Goal: Information Seeking & Learning: Learn about a topic

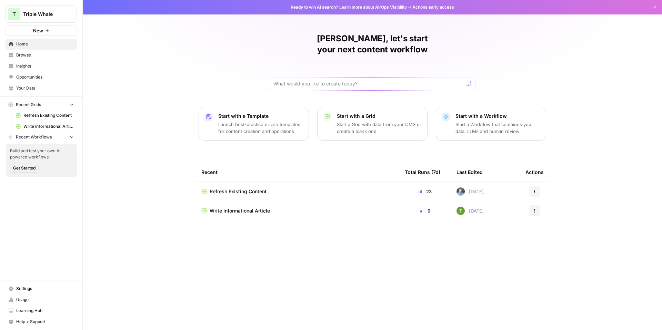
click at [72, 18] on button "T Triple Whale" at bounding box center [41, 14] width 71 height 17
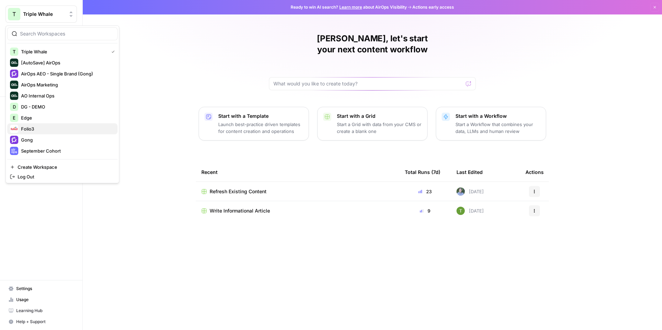
click at [34, 126] on span "Folio3" at bounding box center [66, 129] width 91 height 7
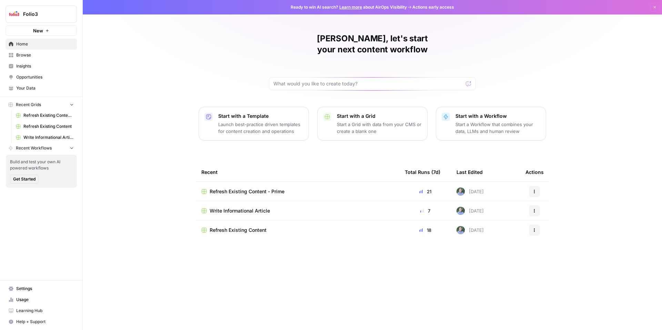
click at [41, 88] on span "Your Data" at bounding box center [45, 88] width 58 height 6
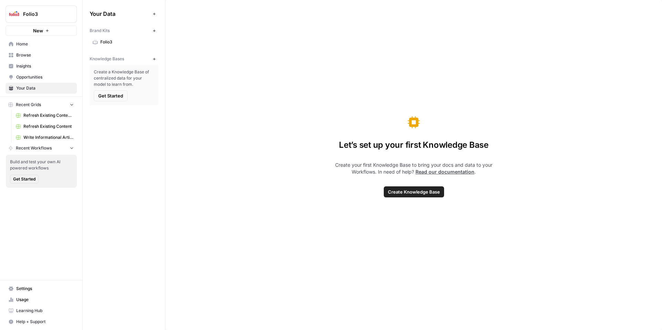
click at [125, 42] on span "Folio3" at bounding box center [127, 42] width 55 height 6
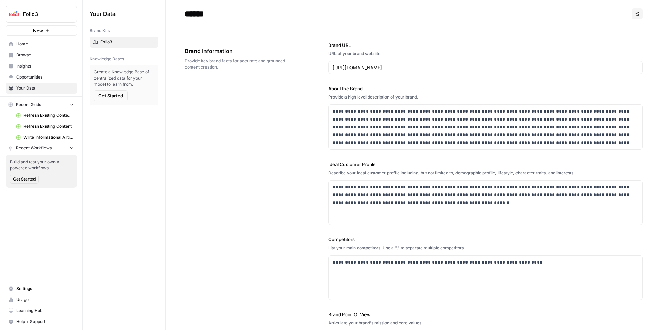
click at [154, 61] on button "New" at bounding box center [154, 59] width 8 height 8
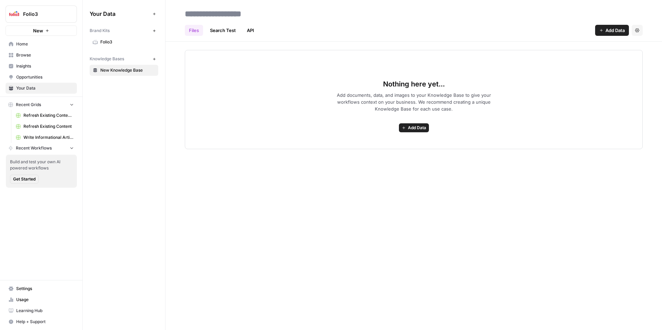
click at [606, 29] on span "Add Data" at bounding box center [615, 30] width 19 height 7
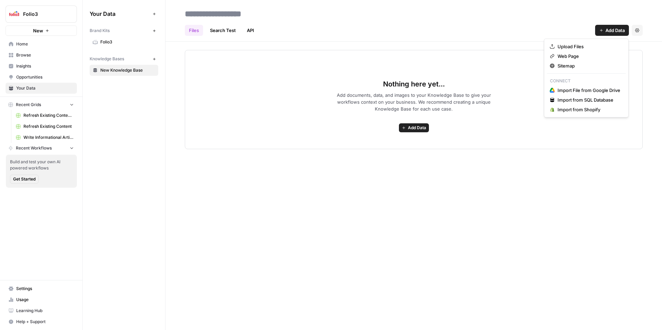
click at [43, 55] on span "Browse" at bounding box center [45, 55] width 58 height 6
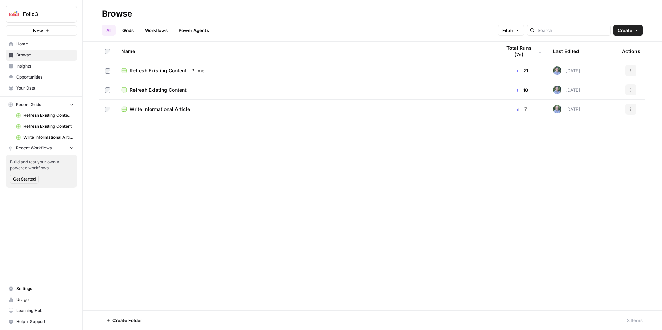
click at [178, 69] on span "Refresh Existing Content - Prime" at bounding box center [167, 70] width 75 height 7
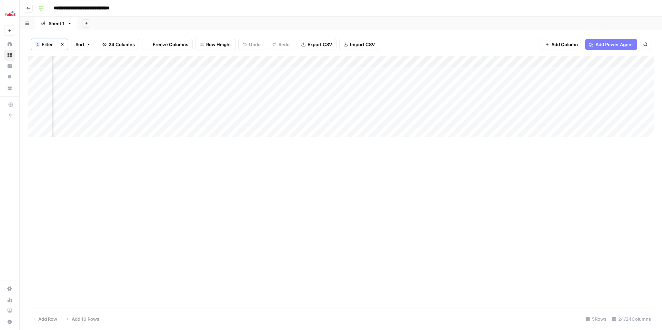
scroll to position [0, 748]
click at [418, 74] on div "Add Column" at bounding box center [341, 96] width 626 height 81
click at [417, 84] on div "Add Column" at bounding box center [341, 96] width 626 height 81
click at [418, 97] on div "Add Column" at bounding box center [341, 96] width 626 height 81
click at [418, 108] on div "Add Column" at bounding box center [341, 96] width 626 height 81
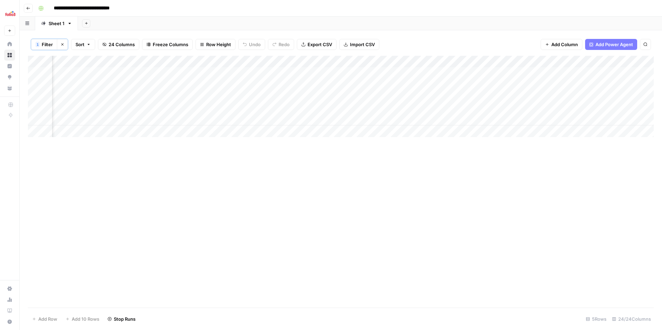
click at [418, 121] on div "Add Column" at bounding box center [341, 96] width 626 height 81
click at [392, 73] on div "Add Column" at bounding box center [341, 96] width 626 height 81
click at [390, 84] on div "Add Column" at bounding box center [341, 96] width 626 height 81
click at [390, 96] on div "Add Column" at bounding box center [341, 96] width 626 height 81
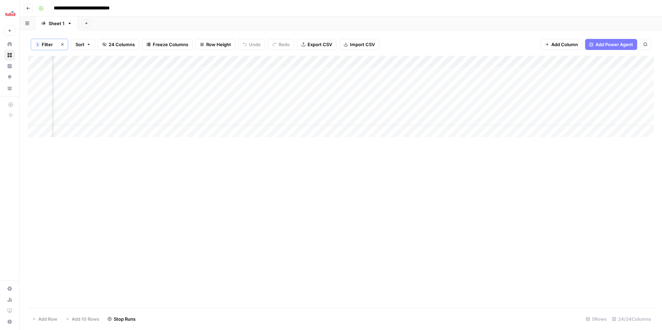
click at [391, 108] on div "Add Column" at bounding box center [341, 96] width 626 height 81
click at [392, 119] on div "Add Column" at bounding box center [341, 96] width 626 height 81
click at [556, 73] on div "Add Column" at bounding box center [341, 96] width 626 height 81
click at [558, 73] on div "Add Column" at bounding box center [341, 96] width 626 height 81
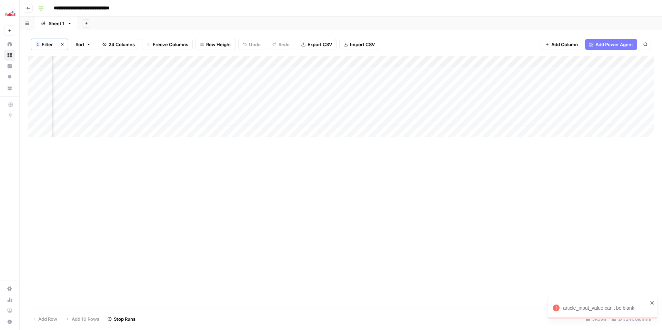
click at [28, 8] on icon "button" at bounding box center [28, 8] width 4 height 4
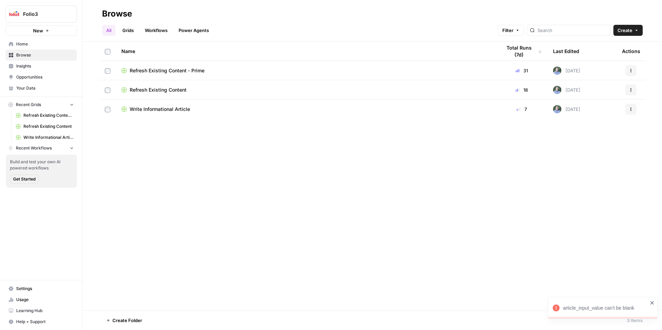
click at [164, 113] on td "Write Informational Article" at bounding box center [306, 109] width 380 height 19
click at [168, 110] on span "Write Informational Article" at bounding box center [160, 109] width 60 height 7
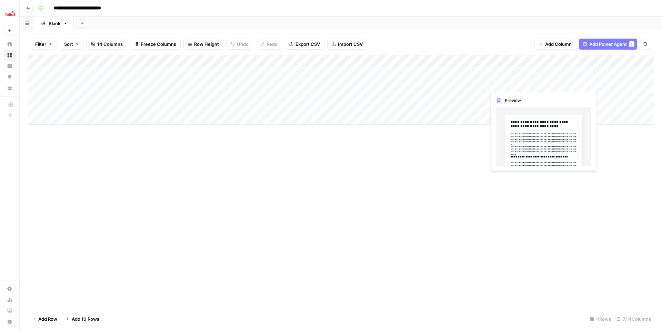
scroll to position [0, 93]
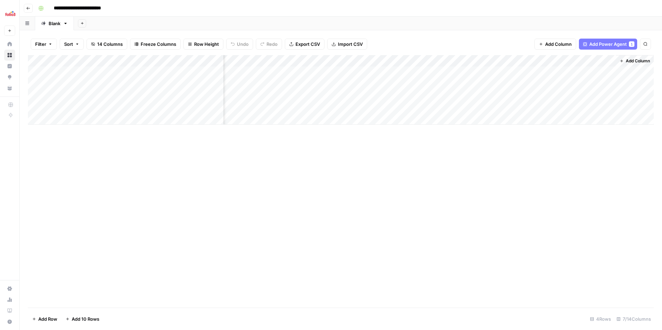
click at [634, 60] on span "Add Column" at bounding box center [638, 61] width 24 height 6
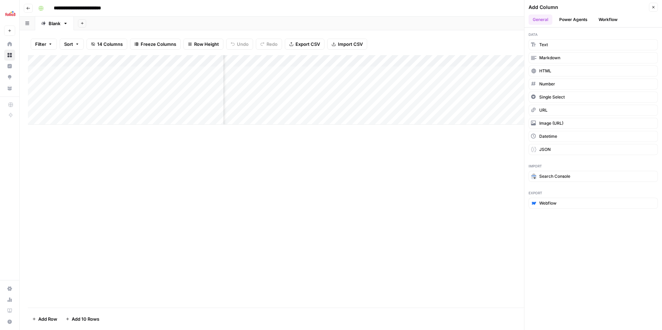
click at [570, 17] on button "Power Agents" at bounding box center [573, 19] width 37 height 10
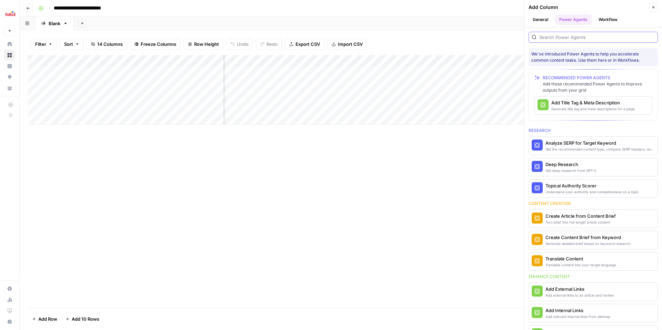
click at [581, 38] on input "search" at bounding box center [598, 37] width 116 height 7
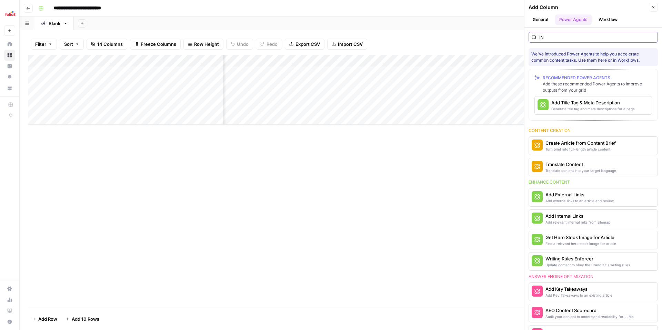
type input "I"
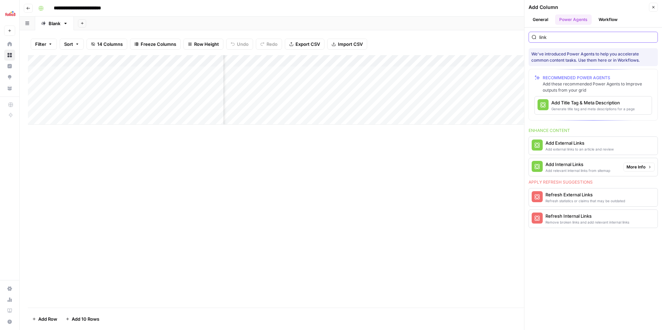
type input "link"
click at [597, 165] on div "Add Internal Links" at bounding box center [578, 164] width 65 height 7
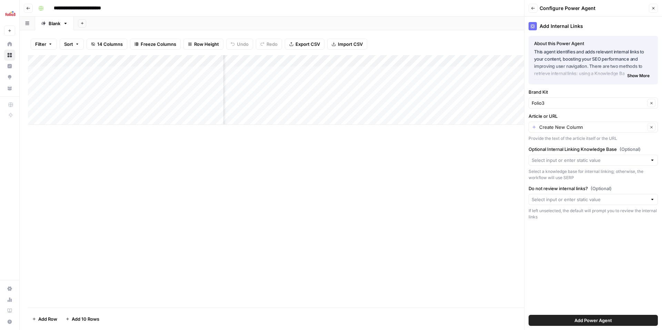
click at [602, 323] on span "Add Power Agent" at bounding box center [594, 320] width 38 height 7
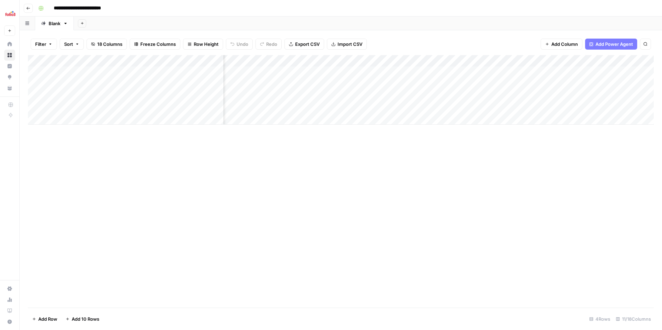
scroll to position [0, 277]
click at [566, 70] on div "Add Column" at bounding box center [341, 90] width 626 height 70
drag, startPoint x: 568, startPoint y: 64, endPoint x: 475, endPoint y: 66, distance: 92.8
click at [475, 66] on div "Add Column" at bounding box center [341, 90] width 626 height 70
drag, startPoint x: 478, startPoint y: 62, endPoint x: 488, endPoint y: 66, distance: 11.0
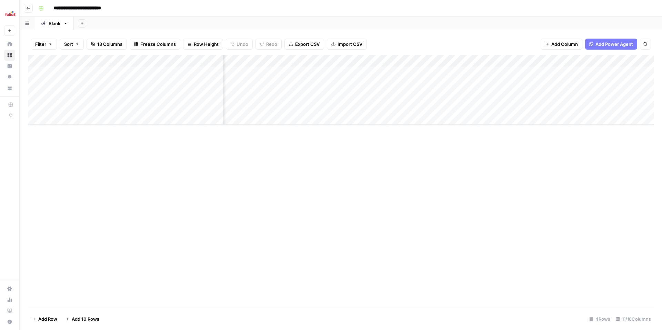
click at [488, 66] on div "Add Column" at bounding box center [341, 90] width 626 height 70
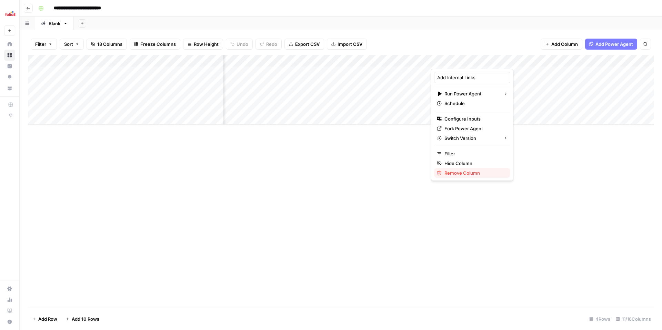
click at [486, 175] on span "Remove Column" at bounding box center [475, 173] width 60 height 7
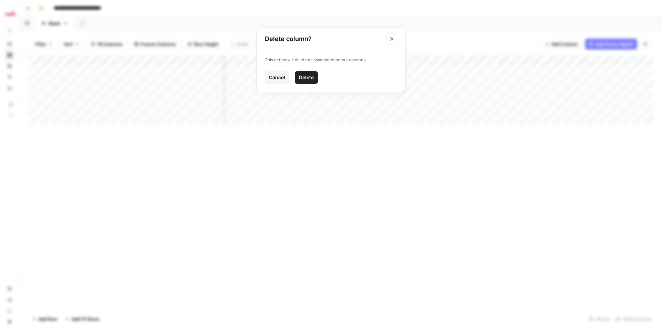
click at [311, 73] on button "Delete" at bounding box center [306, 77] width 23 height 12
click at [654, 302] on icon "close" at bounding box center [652, 301] width 5 height 6
click at [490, 59] on div "Add Column" at bounding box center [341, 90] width 626 height 70
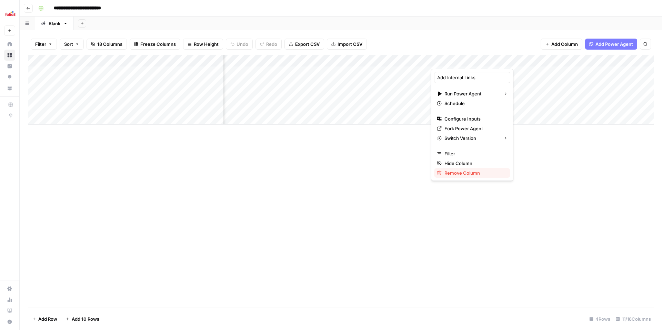
click at [471, 173] on span "Remove Column" at bounding box center [475, 173] width 60 height 7
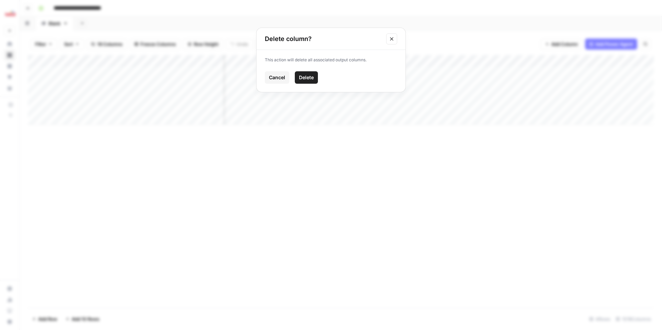
click at [309, 79] on span "Delete" at bounding box center [306, 77] width 15 height 7
click at [654, 299] on icon "close" at bounding box center [652, 301] width 5 height 6
click at [496, 82] on div "Add Column" at bounding box center [341, 90] width 626 height 70
click at [488, 61] on div "Add Column" at bounding box center [341, 90] width 626 height 70
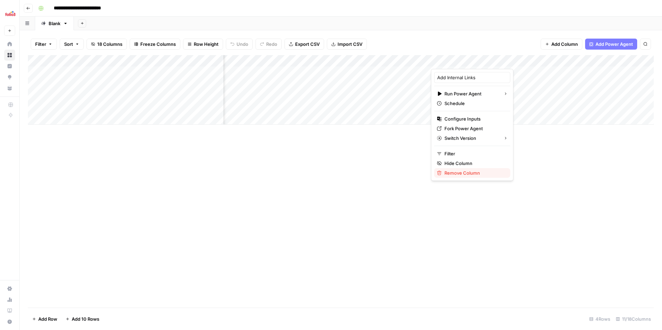
click at [476, 172] on span "Remove Column" at bounding box center [475, 173] width 60 height 7
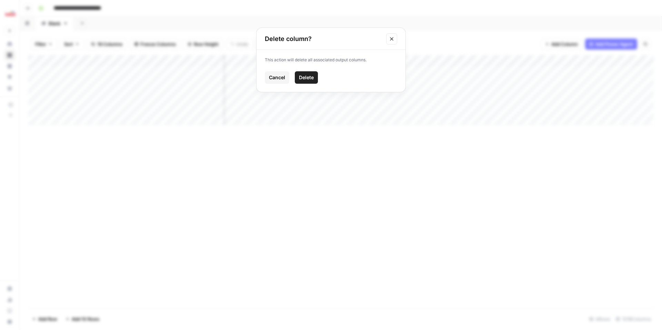
click at [310, 79] on span "Delete" at bounding box center [306, 77] width 15 height 7
click at [610, 61] on div "Add Column" at bounding box center [341, 90] width 626 height 70
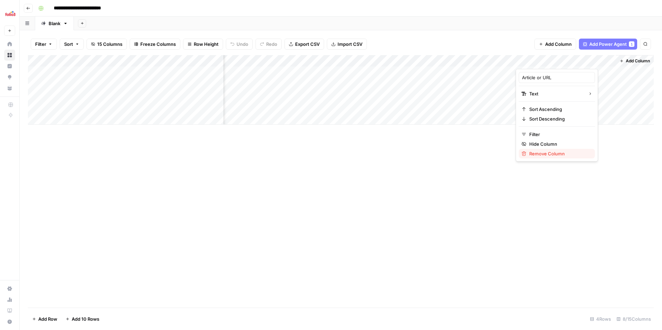
click at [552, 157] on span "Remove Column" at bounding box center [560, 153] width 60 height 7
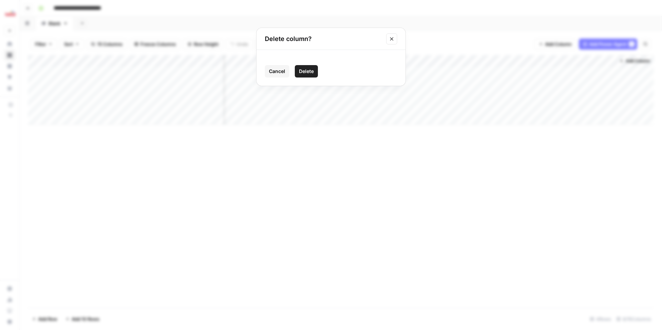
click at [311, 74] on span "Delete" at bounding box center [306, 71] width 15 height 7
click at [610, 43] on span "Add Power Agent" at bounding box center [609, 44] width 38 height 7
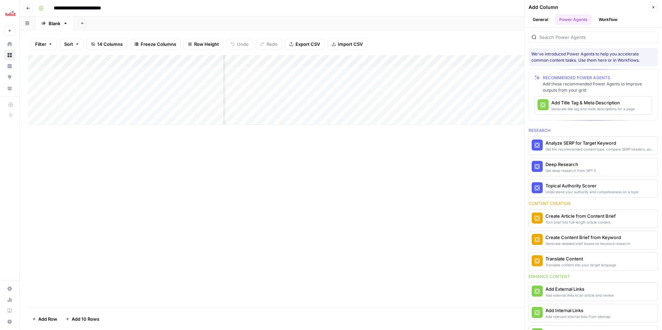
click at [543, 18] on button "General" at bounding box center [541, 19] width 24 height 10
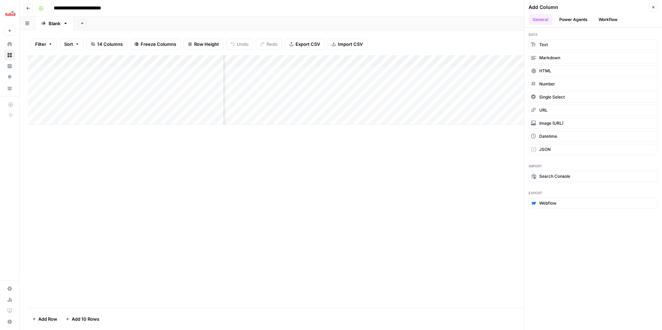
click at [577, 21] on button "Power Agents" at bounding box center [573, 19] width 37 height 10
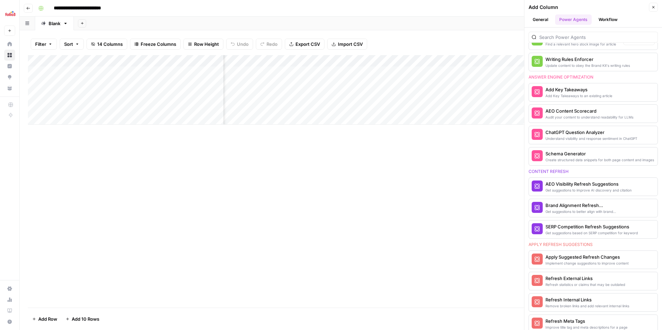
scroll to position [426, 0]
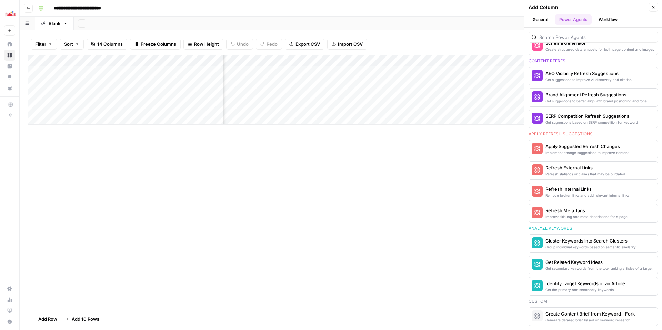
click at [653, 6] on icon "button" at bounding box center [654, 7] width 4 height 4
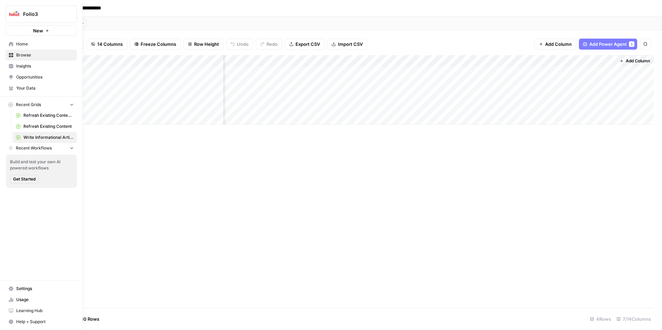
click at [40, 66] on span "Insights" at bounding box center [45, 66] width 58 height 6
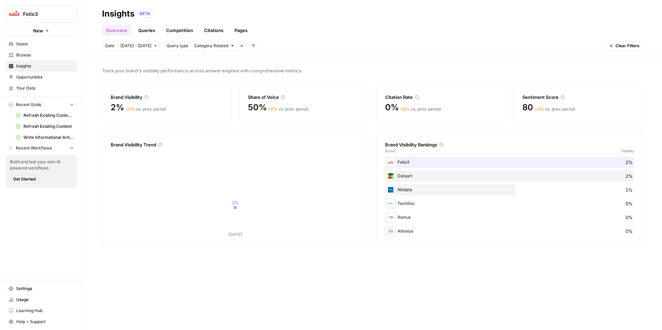
click at [140, 33] on link "Queries" at bounding box center [146, 30] width 25 height 11
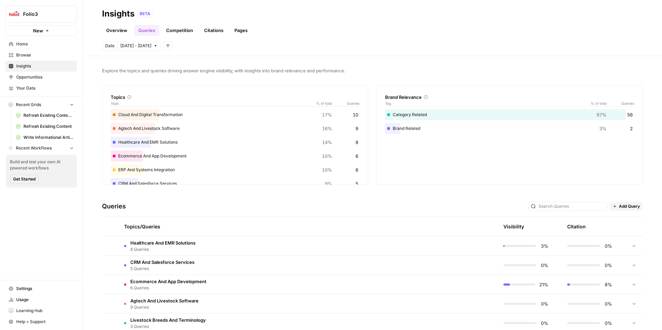
click at [180, 30] on link "Competition" at bounding box center [179, 30] width 35 height 11
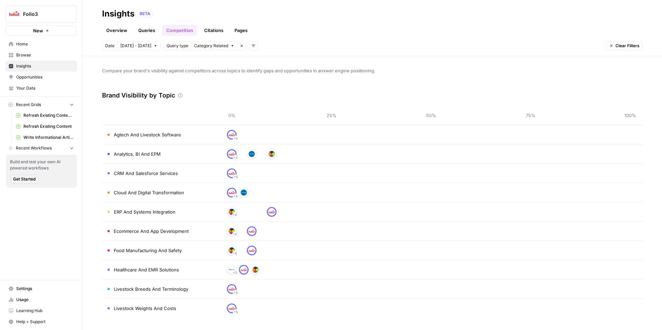
click at [217, 28] on link "Citations" at bounding box center [214, 30] width 28 height 11
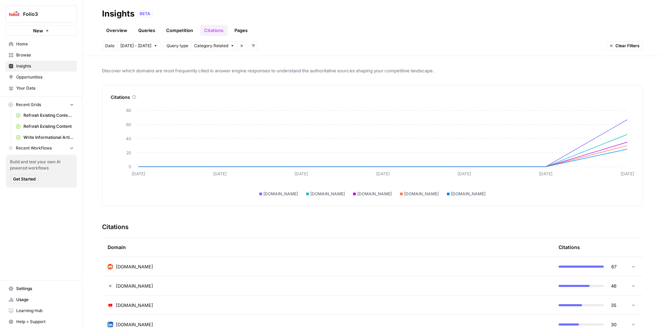
click at [244, 34] on link "Pages" at bounding box center [240, 30] width 21 height 11
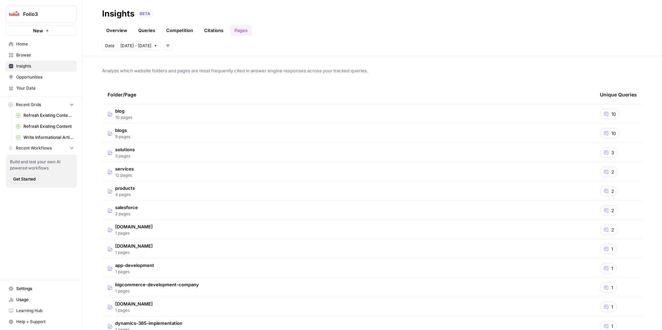
click at [612, 115] on span "10" at bounding box center [614, 114] width 4 height 7
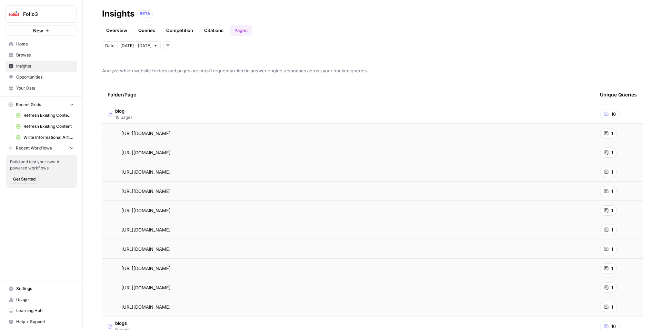
click at [610, 134] on div "1" at bounding box center [608, 133] width 17 height 10
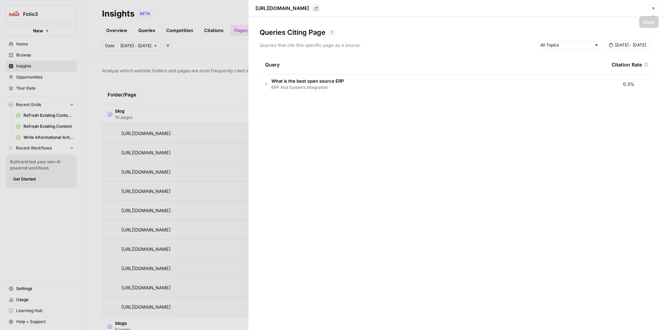
click at [654, 8] on icon "button" at bounding box center [654, 8] width 2 height 2
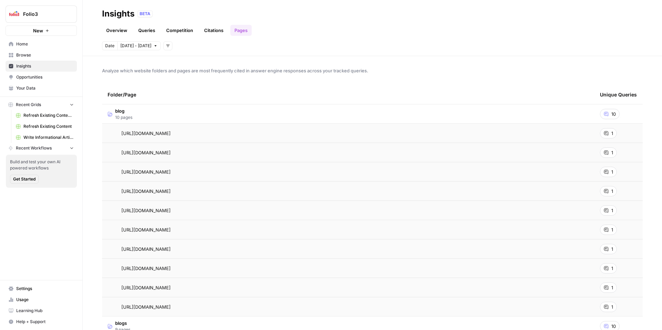
click at [121, 31] on link "Overview" at bounding box center [116, 30] width 29 height 11
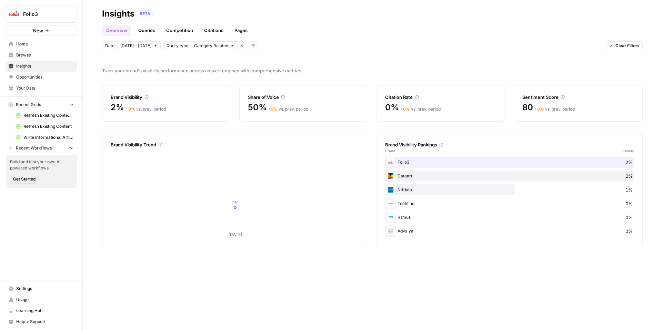
click at [50, 41] on span "Home" at bounding box center [45, 44] width 58 height 6
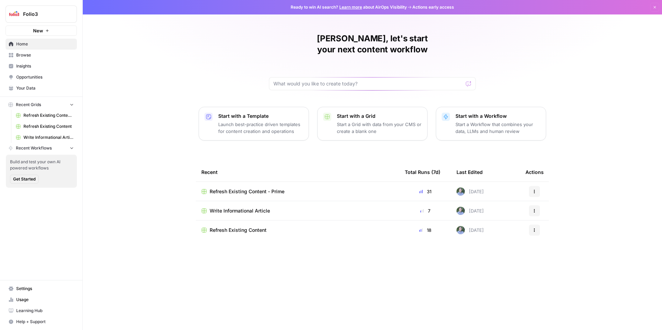
click at [40, 17] on span "Folio3" at bounding box center [44, 14] width 42 height 7
click at [180, 61] on div "Daniel, let's start your next content workflow Start with a Template Launch bes…" at bounding box center [373, 165] width 580 height 330
click at [38, 87] on span "Your Data" at bounding box center [45, 88] width 58 height 6
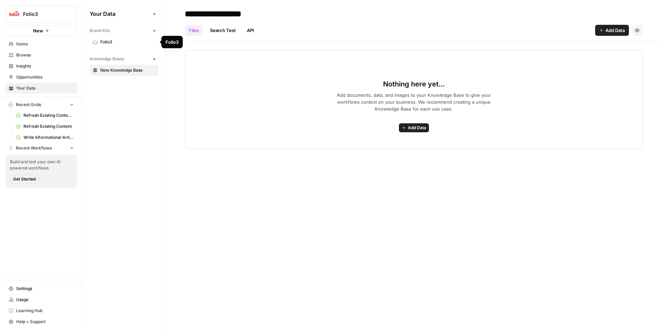
click at [139, 41] on span "Folio3" at bounding box center [127, 42] width 55 height 6
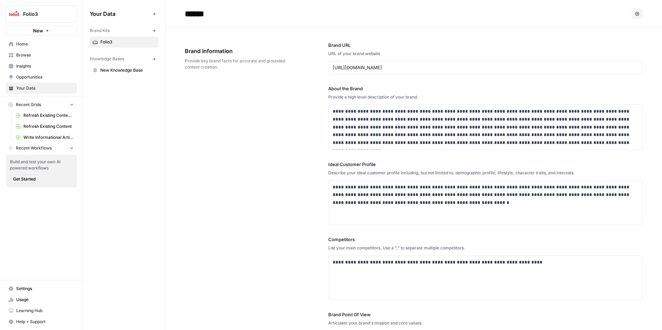
click at [215, 13] on input "******" at bounding box center [237, 14] width 110 height 14
click at [121, 42] on span "Folio3" at bounding box center [127, 42] width 55 height 6
click at [116, 43] on span "Folio3" at bounding box center [127, 42] width 55 height 6
click at [155, 31] on icon "button" at bounding box center [154, 30] width 2 height 2
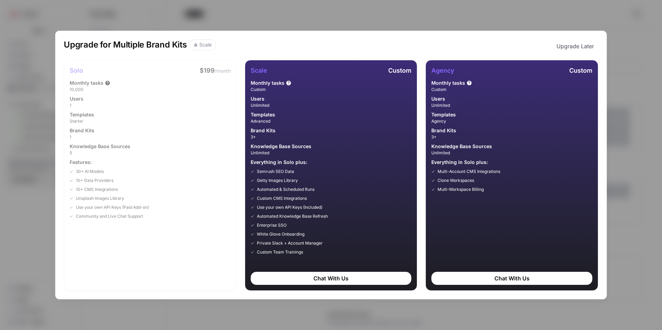
click at [570, 42] on button "Upgrade Later" at bounding box center [576, 46] width 46 height 14
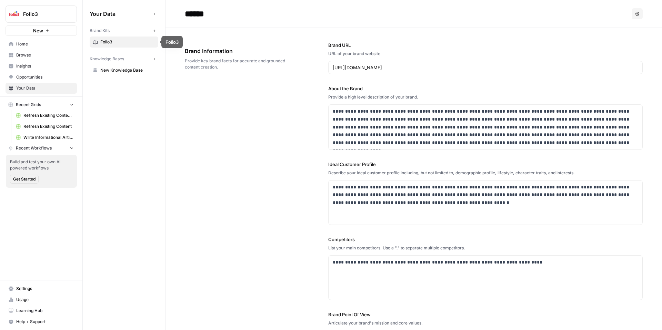
click at [31, 47] on link "Home" at bounding box center [41, 44] width 71 height 11
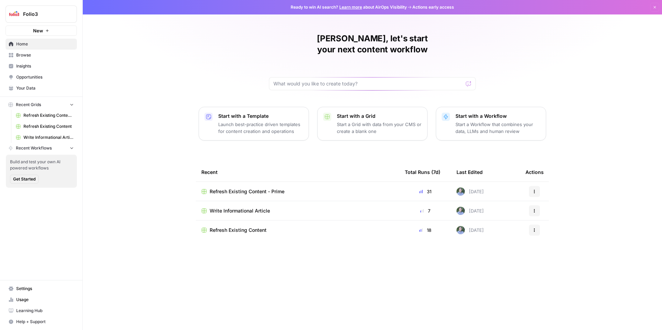
click at [258, 188] on span "Refresh Existing Content - Prime" at bounding box center [247, 191] width 75 height 7
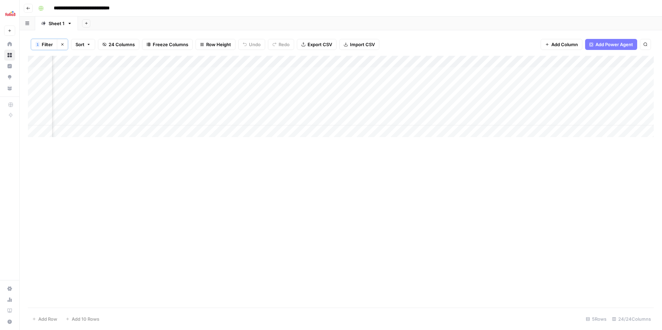
scroll to position [0, 1102]
click at [274, 73] on div "Add Column" at bounding box center [341, 96] width 626 height 81
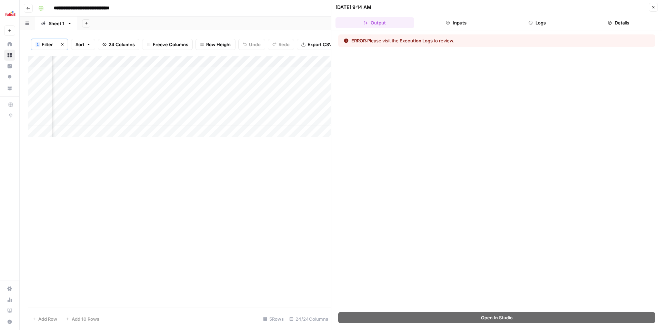
click at [424, 42] on button "Execution Logs" at bounding box center [416, 40] width 33 height 7
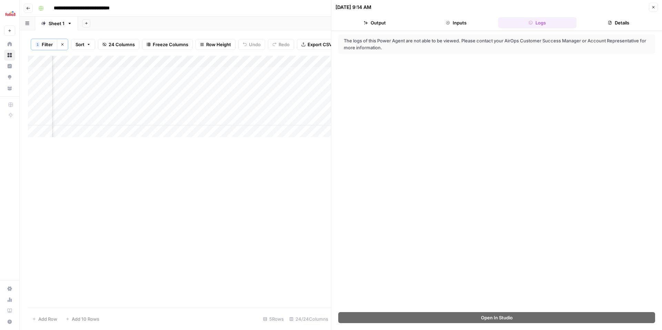
click at [620, 24] on button "Details" at bounding box center [619, 22] width 79 height 11
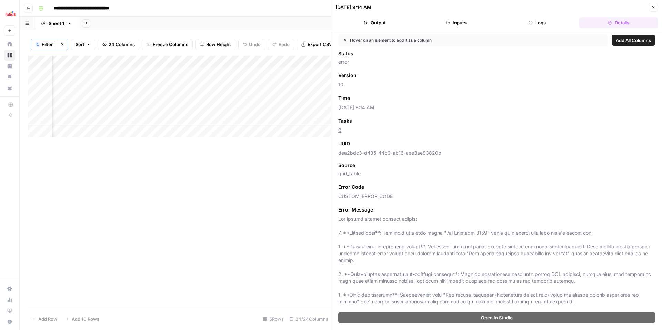
click at [395, 20] on button "Output" at bounding box center [375, 22] width 79 height 11
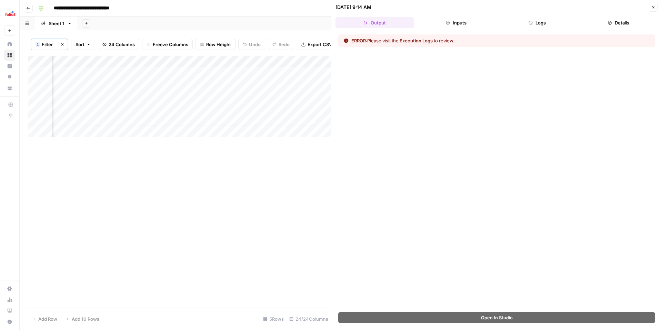
click at [433, 41] on button "Execution Logs" at bounding box center [416, 40] width 33 height 7
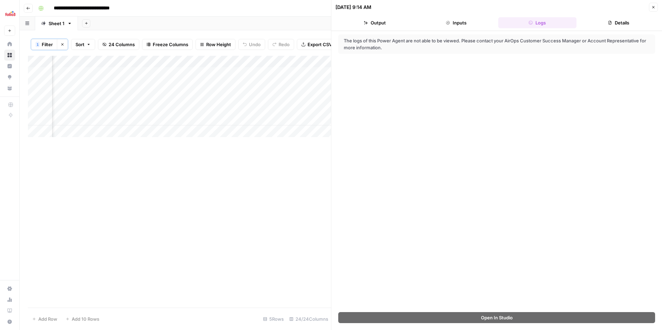
click at [652, 9] on icon "button" at bounding box center [654, 7] width 4 height 4
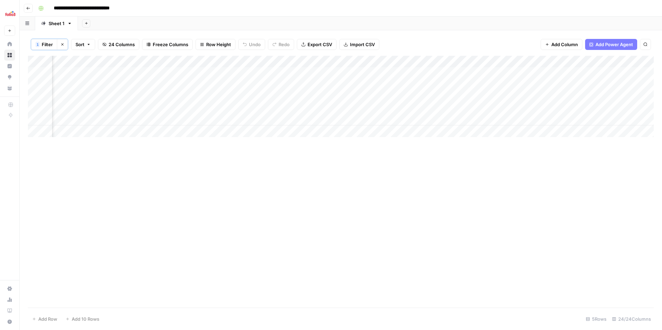
scroll to position [0, 927]
click at [348, 72] on div "Add Column" at bounding box center [341, 96] width 626 height 81
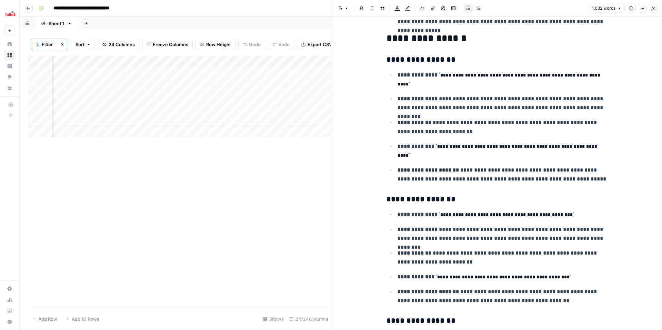
scroll to position [807, 0]
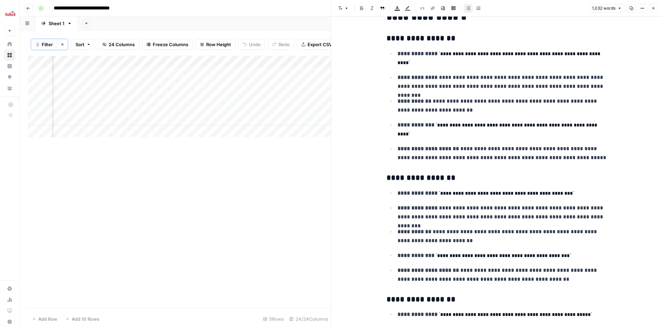
click at [654, 10] on icon "button" at bounding box center [654, 8] width 4 height 4
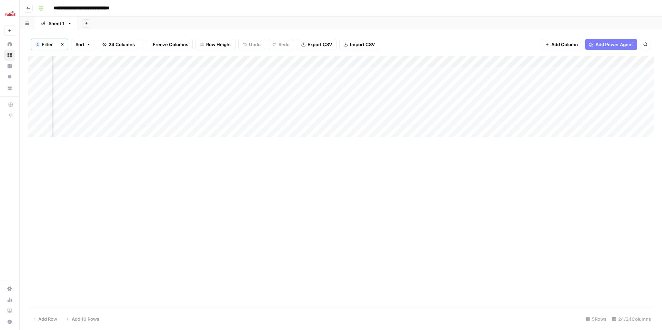
scroll to position [0, 1005]
click at [498, 84] on div "Add Column" at bounding box center [341, 96] width 626 height 81
click at [499, 107] on div "Add Column" at bounding box center [341, 96] width 626 height 81
click at [498, 121] on div "Add Column" at bounding box center [341, 96] width 626 height 81
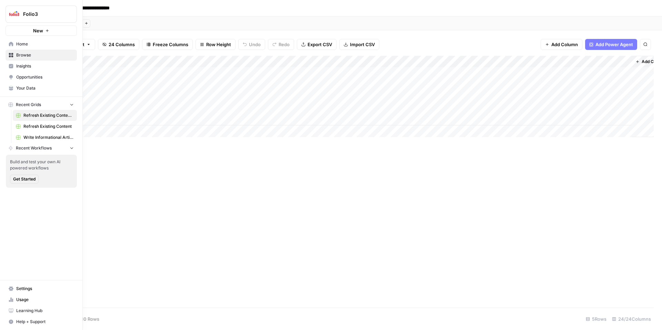
click at [31, 289] on span "Settings" at bounding box center [45, 289] width 58 height 6
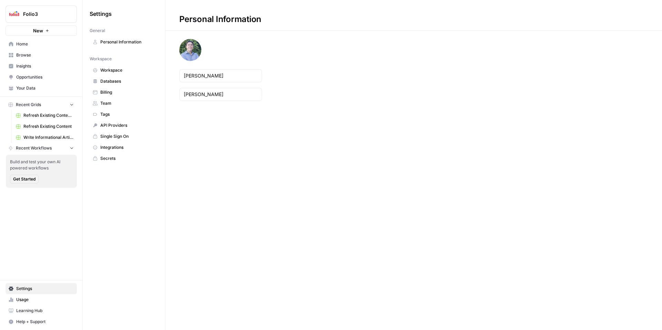
click at [113, 68] on span "Workspace" at bounding box center [127, 70] width 55 height 6
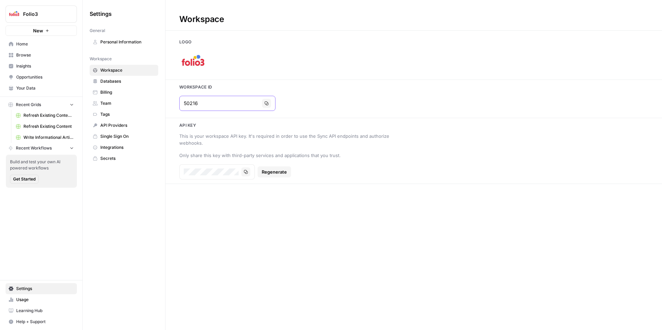
click at [265, 102] on icon "button" at bounding box center [267, 103] width 4 height 4
click at [40, 54] on span "Browse" at bounding box center [45, 55] width 58 height 6
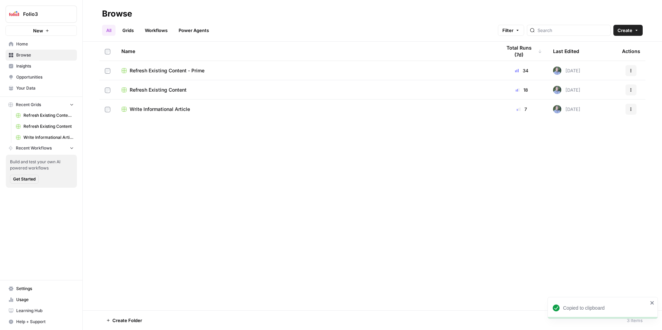
click at [166, 71] on span "Refresh Existing Content - Prime" at bounding box center [167, 70] width 75 height 7
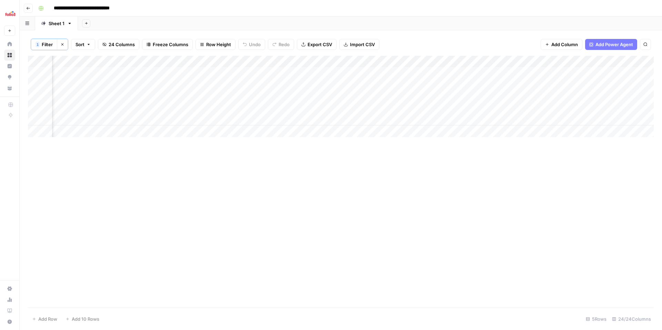
scroll to position [0, 955]
click at [596, 83] on div "Add Column" at bounding box center [341, 96] width 626 height 81
click at [595, 107] on div "Add Column" at bounding box center [341, 96] width 626 height 81
click at [431, 72] on div "Add Column" at bounding box center [341, 96] width 626 height 81
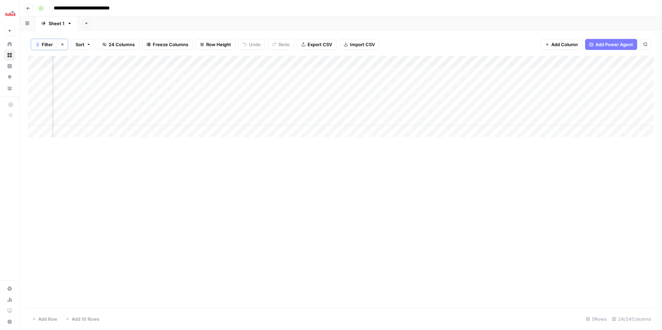
click at [443, 60] on div "Add Column" at bounding box center [341, 96] width 626 height 81
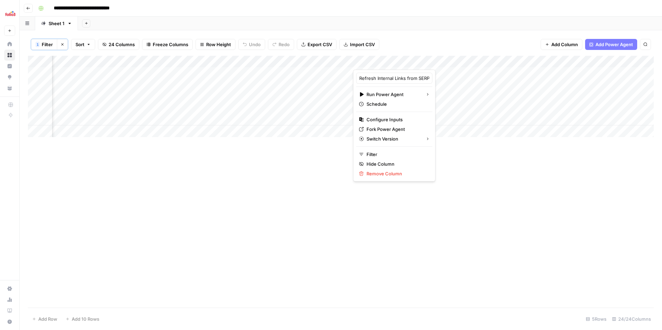
click at [440, 68] on div at bounding box center [404, 63] width 103 height 14
click at [442, 61] on div at bounding box center [404, 63] width 103 height 14
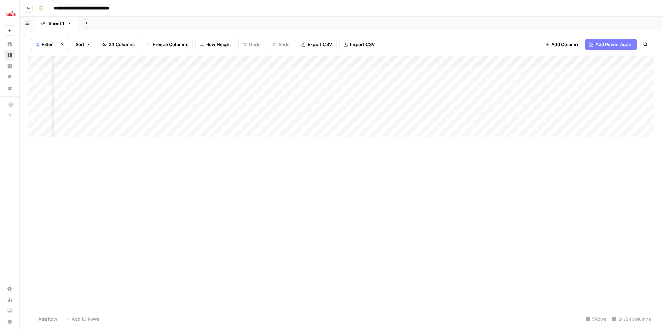
click at [449, 91] on div "Add Column" at bounding box center [341, 96] width 626 height 81
click at [450, 120] on div "Add Column" at bounding box center [341, 96] width 626 height 81
click at [442, 61] on div "Add Column" at bounding box center [341, 96] width 626 height 81
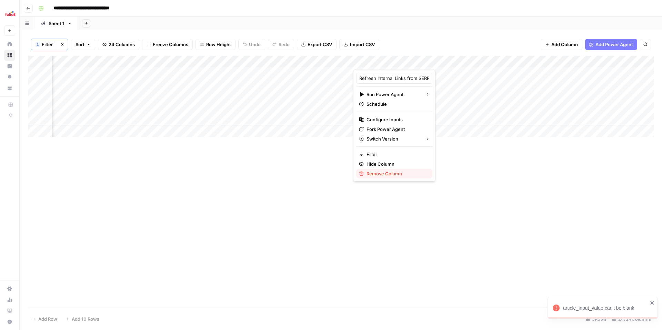
click at [385, 172] on span "Remove Column" at bounding box center [397, 173] width 60 height 7
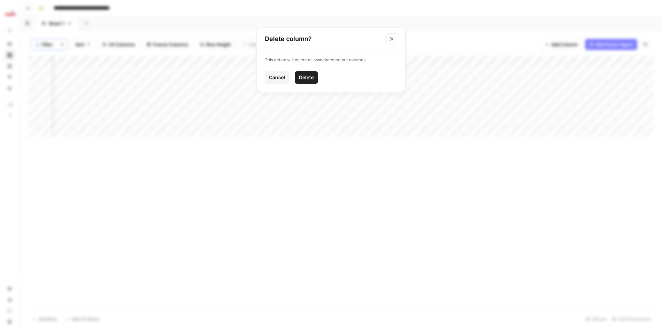
click at [306, 78] on span "Delete" at bounding box center [306, 77] width 15 height 7
click at [414, 63] on div "Add Column" at bounding box center [341, 96] width 626 height 81
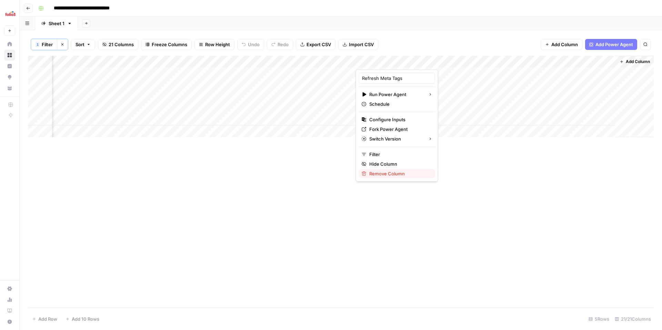
click at [393, 173] on span "Remove Column" at bounding box center [399, 173] width 60 height 7
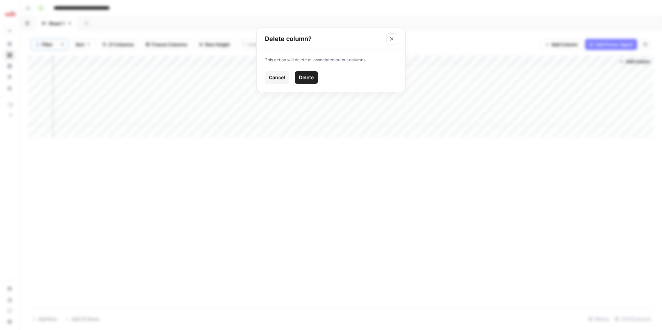
click at [307, 80] on span "Delete" at bounding box center [306, 77] width 15 height 7
click at [377, 97] on div "Add Column" at bounding box center [341, 96] width 626 height 81
click at [377, 96] on div "Add Column" at bounding box center [341, 96] width 626 height 81
drag, startPoint x: 29, startPoint y: 85, endPoint x: 29, endPoint y: 72, distance: 12.8
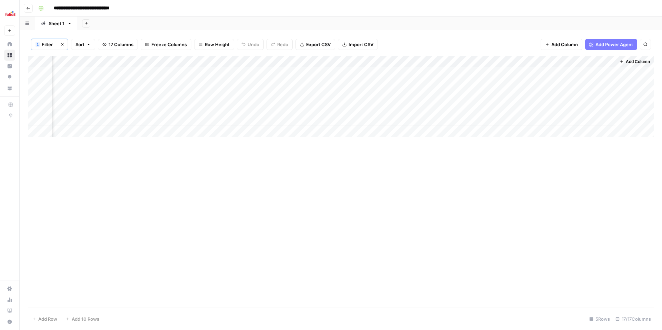
click at [29, 71] on div "Add Column" at bounding box center [341, 96] width 626 height 81
drag, startPoint x: 29, startPoint y: 107, endPoint x: 28, endPoint y: 84, distance: 22.8
click at [28, 84] on div "Add Column" at bounding box center [341, 96] width 626 height 81
drag, startPoint x: 29, startPoint y: 117, endPoint x: 30, endPoint y: 96, distance: 21.4
click at [30, 96] on div "Add Column" at bounding box center [341, 96] width 626 height 81
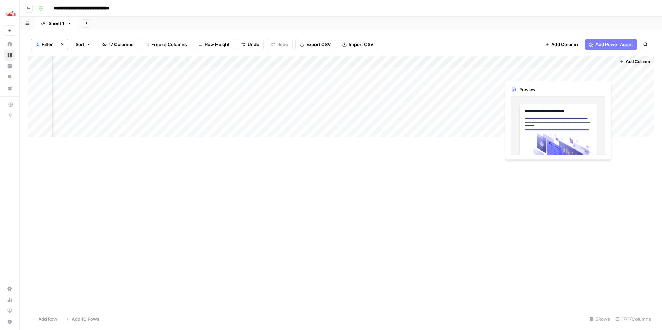
click at [600, 72] on div "Add Column" at bounding box center [341, 96] width 626 height 81
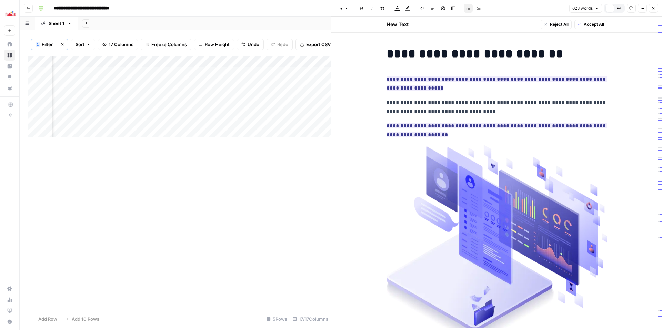
click at [305, 16] on header "**********" at bounding box center [341, 8] width 643 height 17
click at [655, 9] on icon "button" at bounding box center [654, 8] width 4 height 4
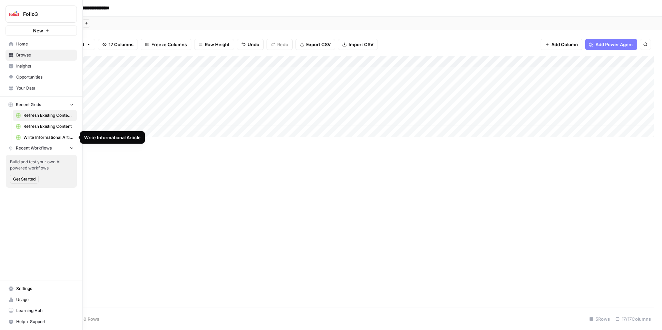
click at [52, 140] on span "Write Informational Article" at bounding box center [48, 138] width 50 height 6
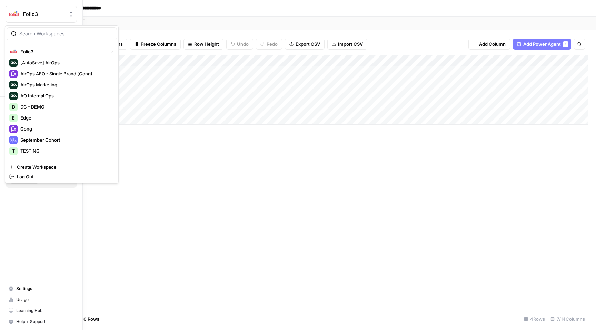
click at [11, 14] on img "Workspace: Folio3" at bounding box center [14, 14] width 12 height 12
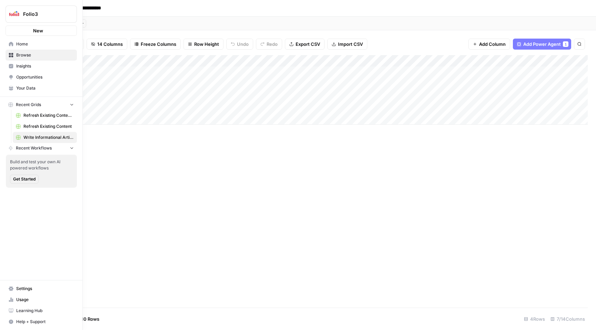
click at [22, 43] on span "Home" at bounding box center [45, 44] width 58 height 6
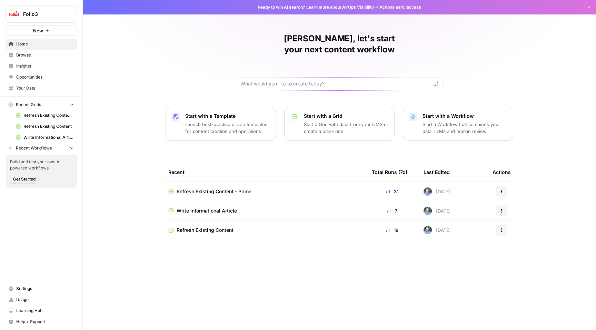
click at [31, 89] on span "Your Data" at bounding box center [45, 88] width 58 height 6
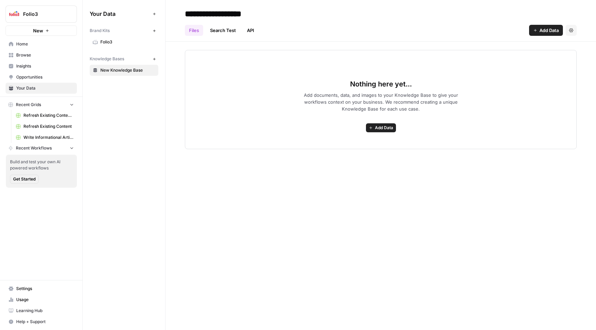
click at [113, 44] on span "Folio3" at bounding box center [127, 42] width 55 height 6
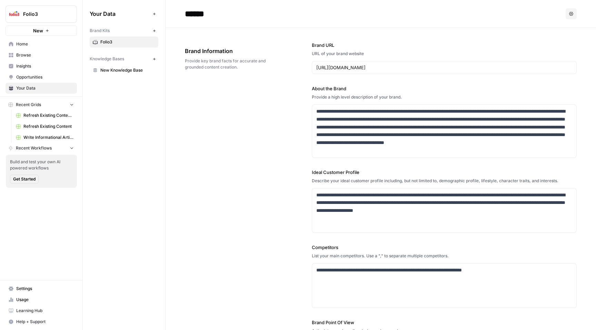
scroll to position [46, 0]
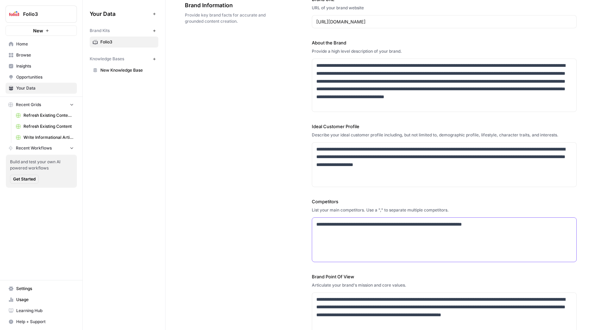
drag, startPoint x: 381, startPoint y: 239, endPoint x: 314, endPoint y: 212, distance: 71.4
click at [315, 212] on div "**********" at bounding box center [444, 230] width 265 height 64
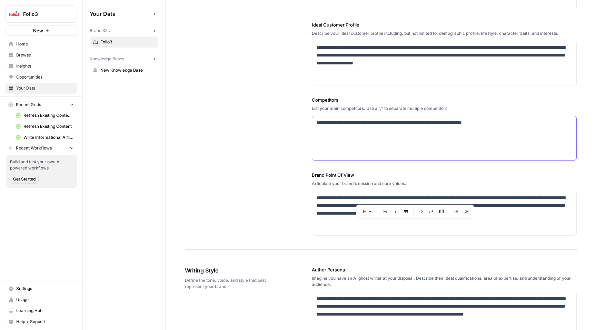
scroll to position [0, 0]
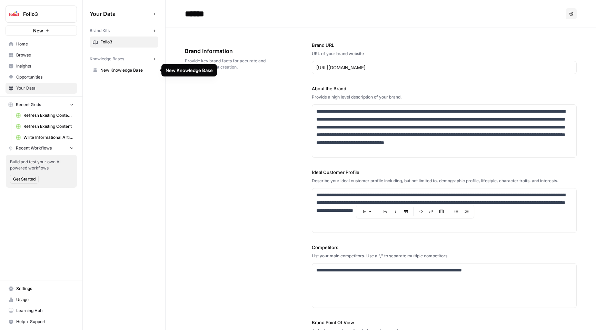
click at [138, 71] on span "New Knowledge Base" at bounding box center [127, 70] width 55 height 6
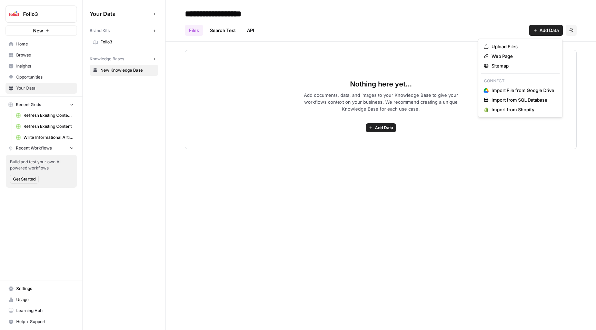
click at [545, 30] on span "Add Data" at bounding box center [549, 30] width 19 height 7
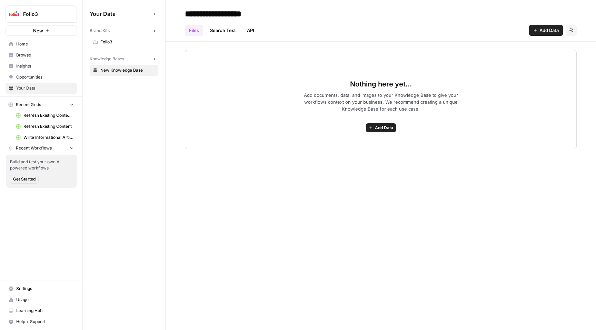
click at [120, 43] on span "Folio3" at bounding box center [127, 42] width 55 height 6
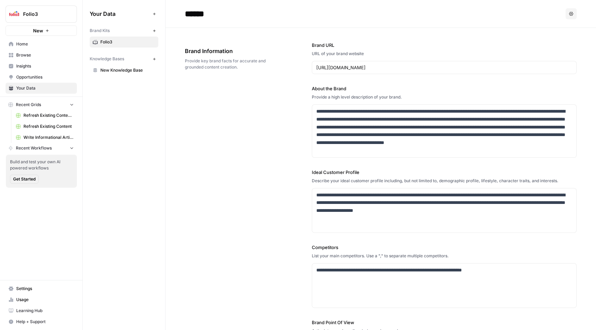
click at [125, 70] on span "New Knowledge Base" at bounding box center [127, 70] width 55 height 6
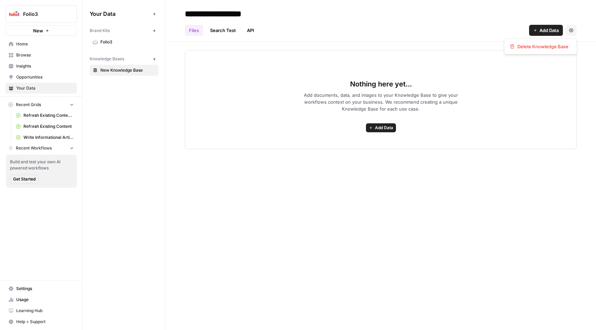
click at [572, 30] on icon "button" at bounding box center [571, 30] width 4 height 4
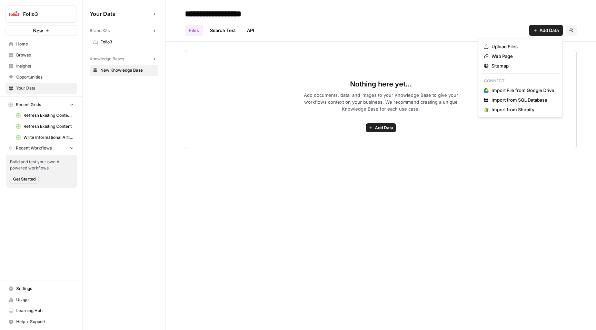
click at [555, 30] on span "Add Data" at bounding box center [549, 30] width 19 height 7
click at [433, 34] on div "Files Search Test API Add Data Settings" at bounding box center [381, 27] width 392 height 17
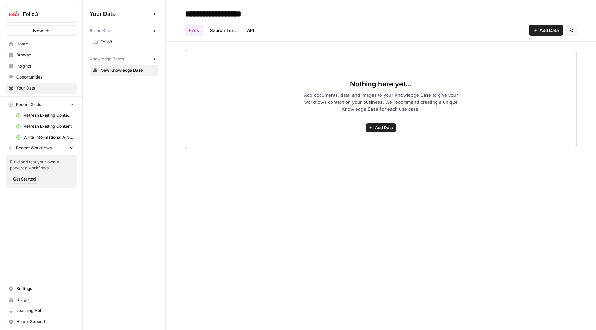
click at [50, 55] on span "Browse" at bounding box center [45, 55] width 58 height 6
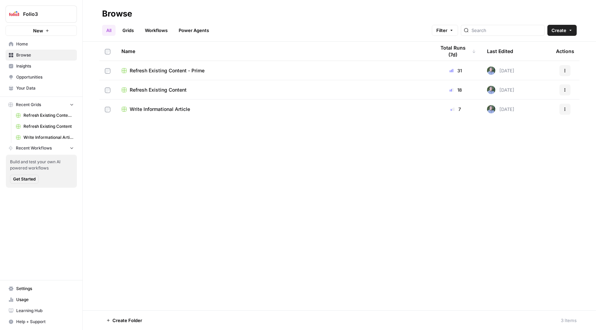
click at [142, 111] on span "Write Informational Article" at bounding box center [160, 109] width 60 height 7
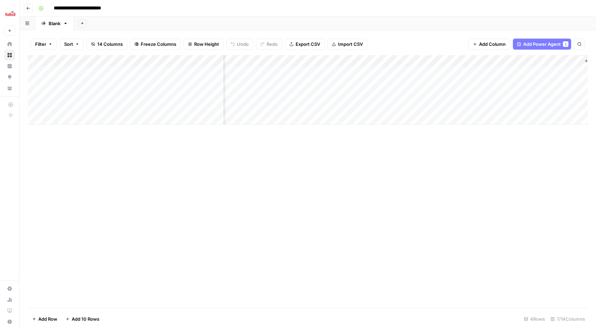
scroll to position [0, 159]
click at [555, 44] on span "Add Power Agent" at bounding box center [542, 44] width 38 height 7
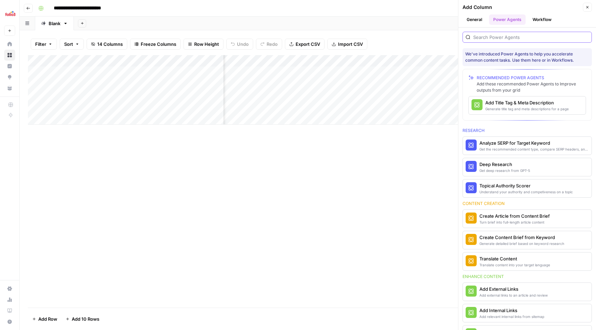
click at [519, 38] on input "search" at bounding box center [531, 37] width 116 height 7
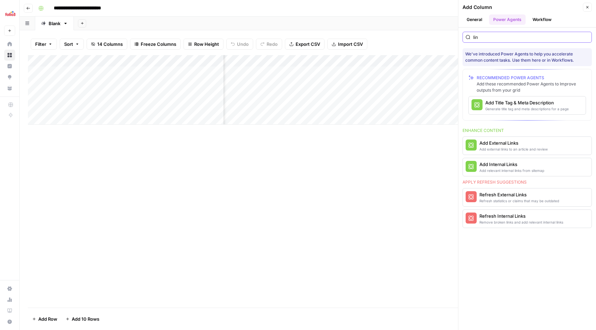
type input "link"
click at [585, 37] on input "link" at bounding box center [531, 37] width 116 height 7
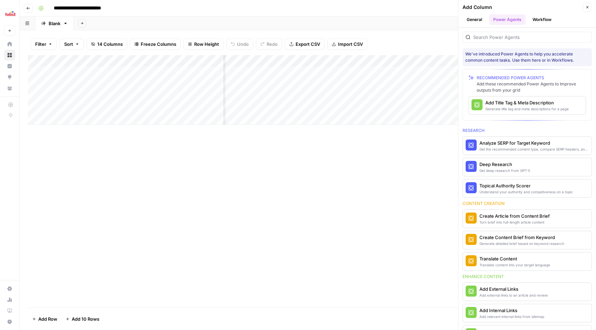
click at [587, 8] on icon "button" at bounding box center [587, 7] width 2 height 2
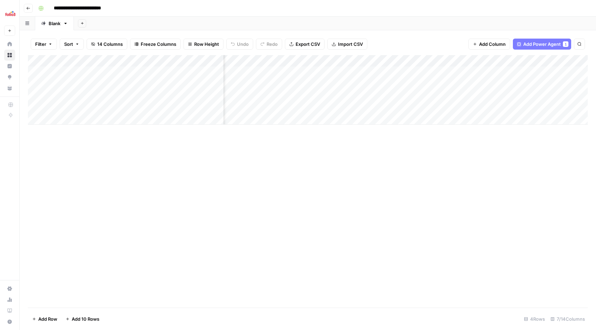
scroll to position [0, 0]
click at [313, 61] on div "Add Column" at bounding box center [308, 90] width 560 height 70
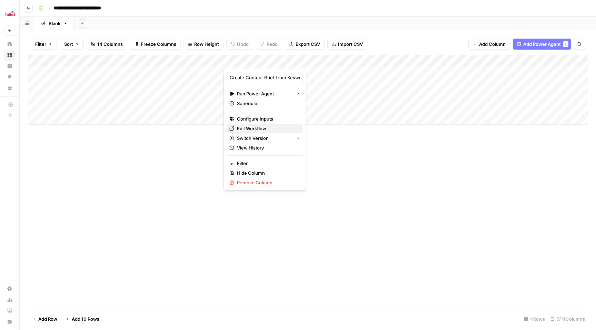
click at [266, 126] on span "Edit Workflow" at bounding box center [267, 128] width 60 height 7
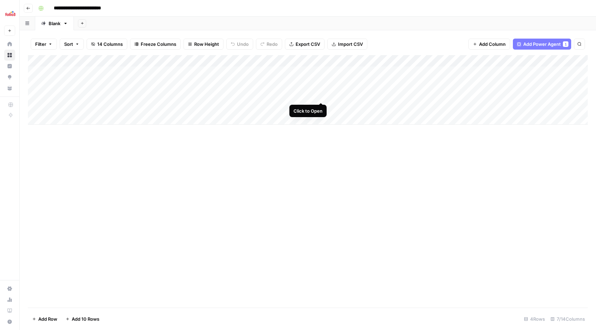
click at [320, 95] on div "Add Column" at bounding box center [308, 90] width 560 height 70
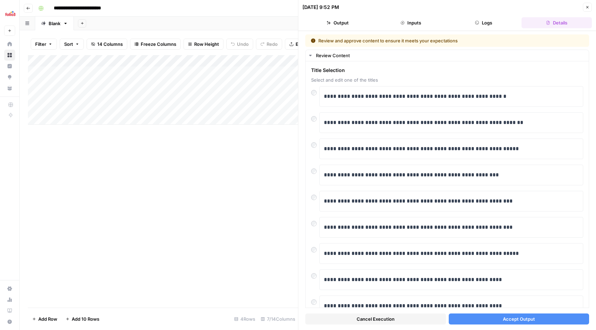
click at [520, 322] on span "Accept Output" at bounding box center [519, 319] width 32 height 7
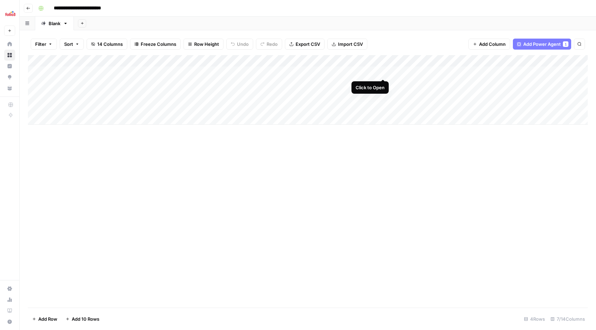
click at [383, 73] on div "Add Column" at bounding box center [308, 90] width 560 height 70
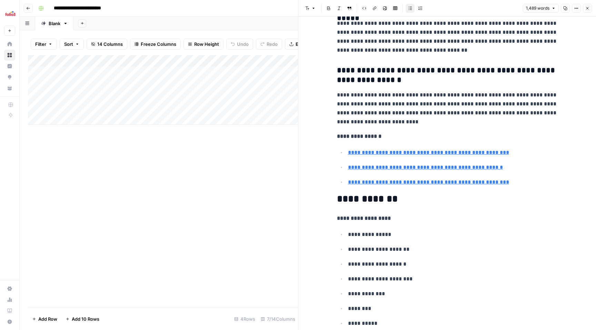
scroll to position [2447, 0]
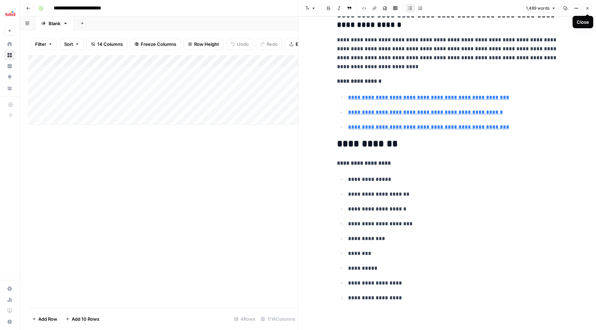
click at [590, 8] on button "Close" at bounding box center [587, 8] width 9 height 9
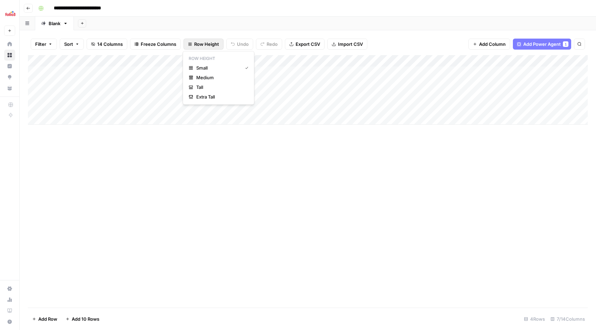
click at [198, 44] on span "Row Height" at bounding box center [206, 44] width 25 height 7
click at [209, 77] on span "Medium" at bounding box center [221, 77] width 50 height 7
click at [462, 72] on div "Add Column" at bounding box center [308, 102] width 560 height 95
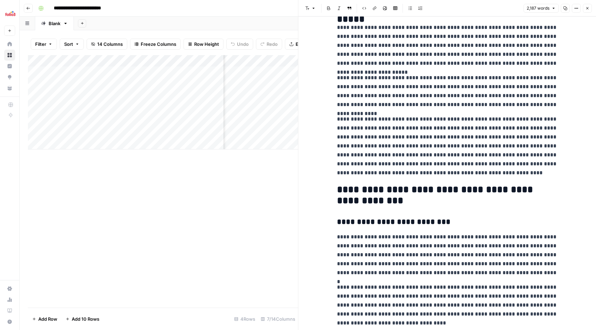
scroll to position [596, 0]
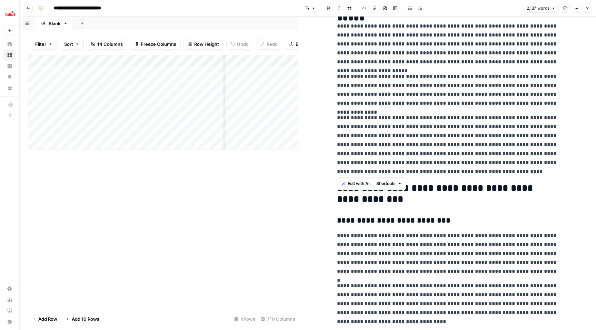
drag, startPoint x: 337, startPoint y: 74, endPoint x: 516, endPoint y: 171, distance: 204.1
click at [362, 183] on span "Edit with AI" at bounding box center [359, 184] width 22 height 6
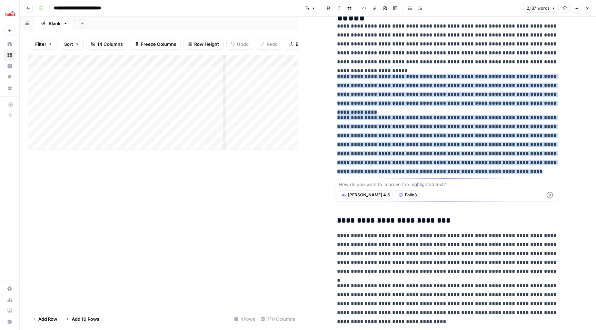
click at [477, 173] on p "**********" at bounding box center [447, 144] width 221 height 63
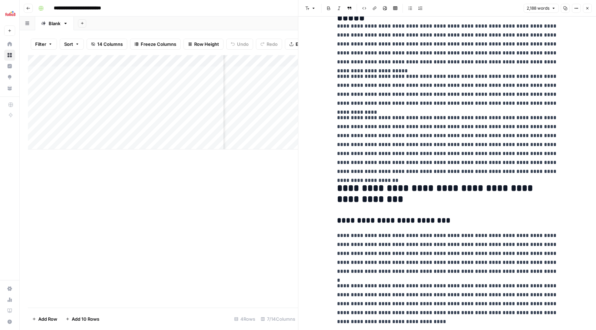
click at [507, 172] on p "**********" at bounding box center [447, 144] width 221 height 63
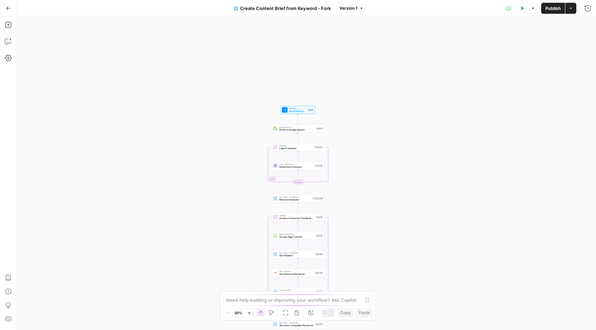
drag, startPoint x: 378, startPoint y: 70, endPoint x: 370, endPoint y: 201, distance: 131.0
click at [370, 201] on div "Workflow Input Settings Inputs Google Search Perform Google Search Step 51 Loop…" at bounding box center [307, 174] width 580 height 314
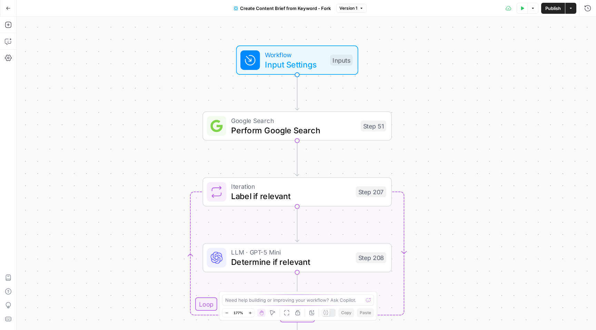
drag, startPoint x: 360, startPoint y: 128, endPoint x: 373, endPoint y: 70, distance: 59.4
click at [373, 70] on div "Workflow Input Settings Inputs Google Search Perform Google Search Step 51 Loop…" at bounding box center [307, 174] width 580 height 314
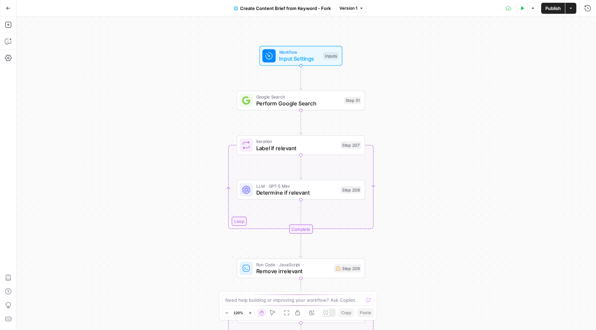
drag, startPoint x: 391, startPoint y: 68, endPoint x: 367, endPoint y: 76, distance: 25.3
click at [366, 76] on div "Workflow Input Settings Inputs Google Search Perform Google Search Step 51 Loop…" at bounding box center [307, 174] width 580 height 314
click at [303, 57] on span "Input Settings" at bounding box center [297, 59] width 41 height 8
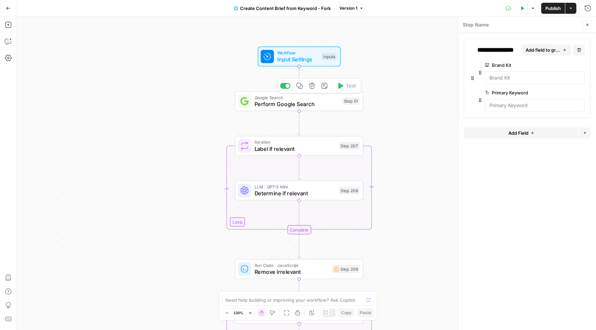
click at [329, 105] on span "Perform Google Search" at bounding box center [297, 104] width 85 height 8
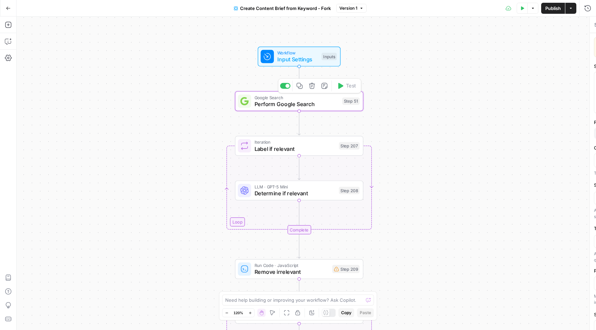
type textarea "Perform Google Search"
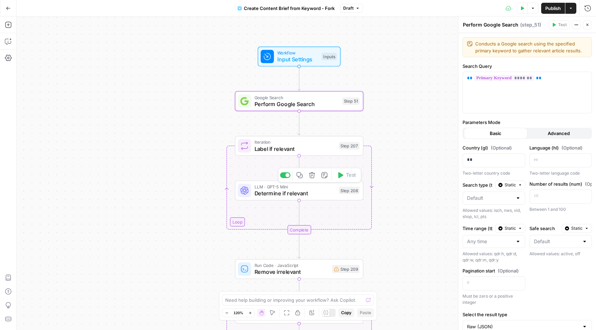
click at [304, 190] on span "Determine if relevant" at bounding box center [295, 193] width 81 height 8
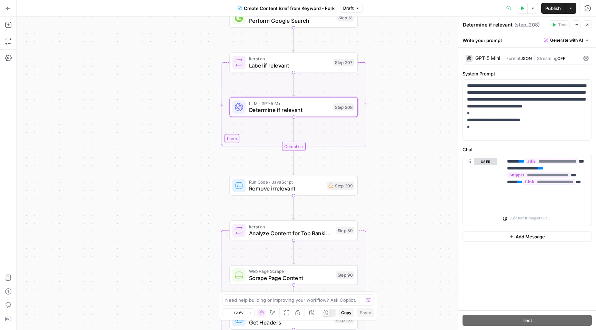
drag, startPoint x: 421, startPoint y: 204, endPoint x: 414, endPoint y: 117, distance: 87.5
click at [414, 117] on div "Workflow Input Settings Inputs Google Search Perform Google Search Step 51 Loop…" at bounding box center [307, 174] width 580 height 314
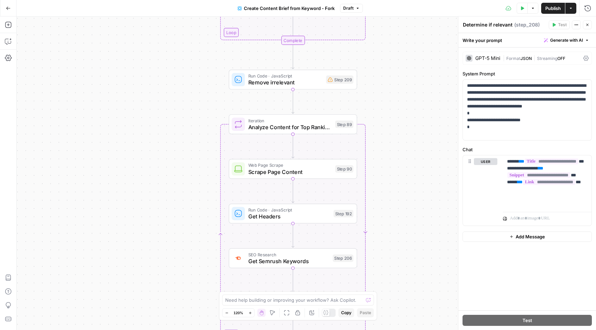
drag, startPoint x: 398, startPoint y: 211, endPoint x: 400, endPoint y: 97, distance: 114.5
click at [400, 97] on div "Workflow Input Settings Inputs Google Search Perform Google Search Step 51 Loop…" at bounding box center [307, 174] width 580 height 314
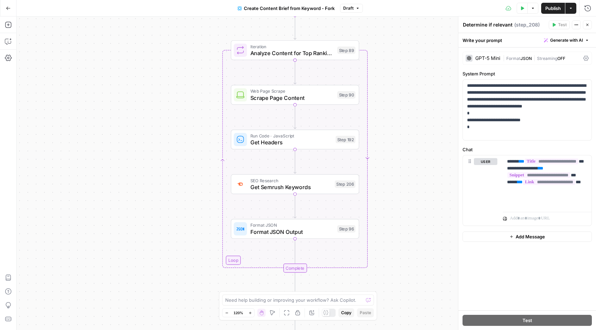
drag, startPoint x: 406, startPoint y: 149, endPoint x: 406, endPoint y: 87, distance: 62.4
click at [406, 87] on div "Workflow Input Settings Inputs Google Search Perform Google Search Step 51 Loop…" at bounding box center [307, 174] width 580 height 314
click at [321, 98] on span "Scrape Page Content" at bounding box center [291, 97] width 83 height 8
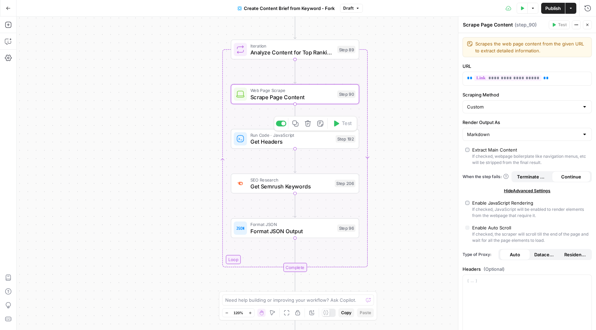
click at [307, 140] on span "Get Headers" at bounding box center [291, 142] width 82 height 8
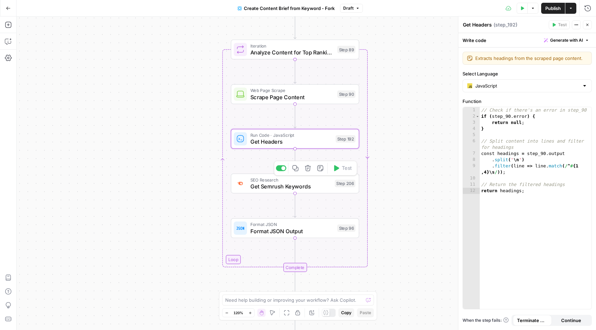
click at [311, 181] on span "SEO Research" at bounding box center [290, 180] width 81 height 7
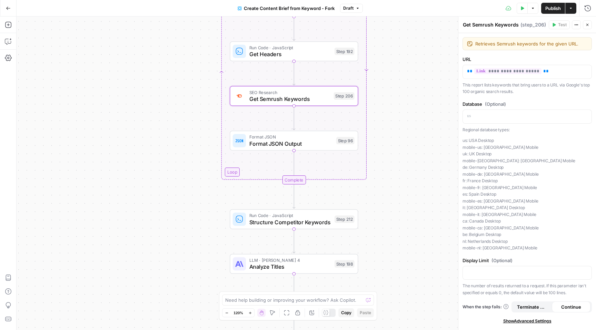
drag, startPoint x: 390, startPoint y: 234, endPoint x: 389, endPoint y: 146, distance: 87.6
click at [389, 146] on div "Workflow Input Settings Inputs Google Search Perform Google Search Step 51 Loop…" at bounding box center [307, 174] width 580 height 314
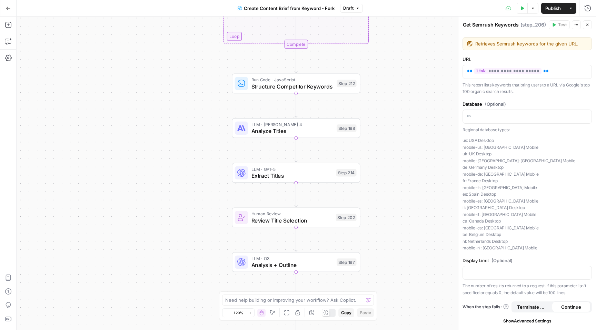
drag, startPoint x: 377, startPoint y: 204, endPoint x: 379, endPoint y: 64, distance: 140.4
click at [379, 64] on div "Workflow Input Settings Inputs Google Search Perform Google Search Step 51 Loop…" at bounding box center [307, 174] width 580 height 314
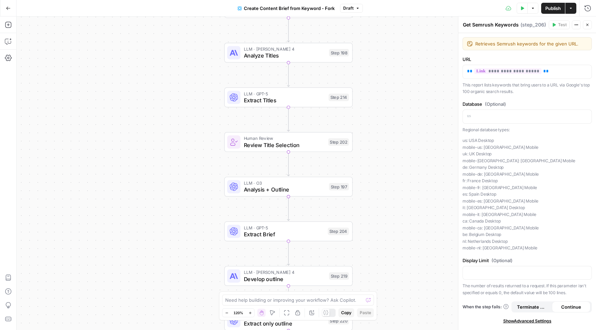
drag, startPoint x: 205, startPoint y: 205, endPoint x: 196, endPoint y: 133, distance: 72.6
click at [196, 133] on div "Workflow Input Settings Inputs Google Search Perform Google Search Step 51 Loop…" at bounding box center [307, 174] width 580 height 314
click at [283, 190] on span "Analysis + Outline" at bounding box center [284, 189] width 82 height 8
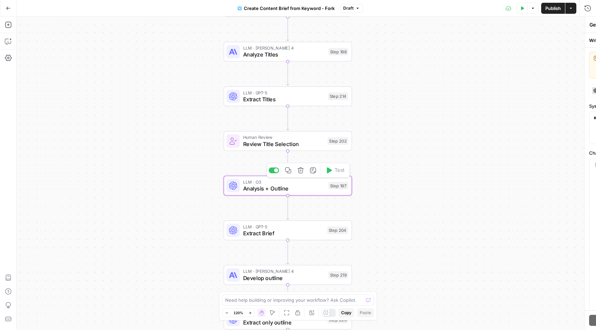
type textarea "Analysis + Outline"
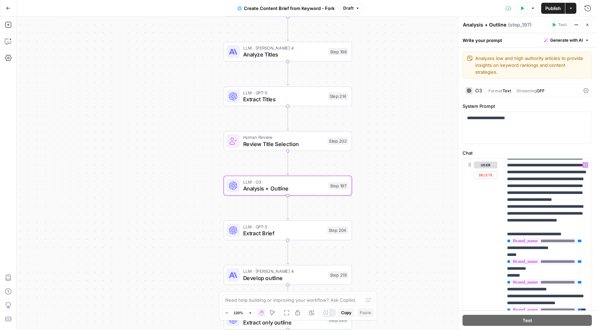
scroll to position [1420, 0]
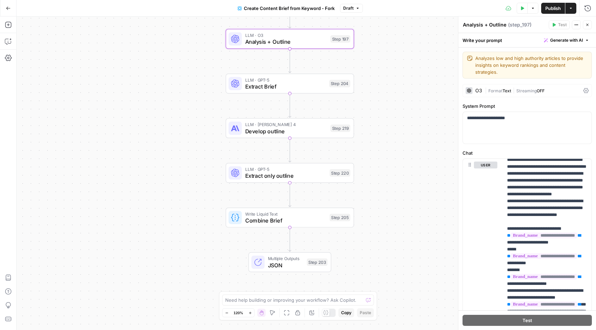
drag, startPoint x: 432, startPoint y: 246, endPoint x: 434, endPoint y: 98, distance: 147.3
click at [434, 98] on div "Workflow Input Settings Inputs Google Search Perform Google Search Step 51 Loop…" at bounding box center [307, 174] width 580 height 314
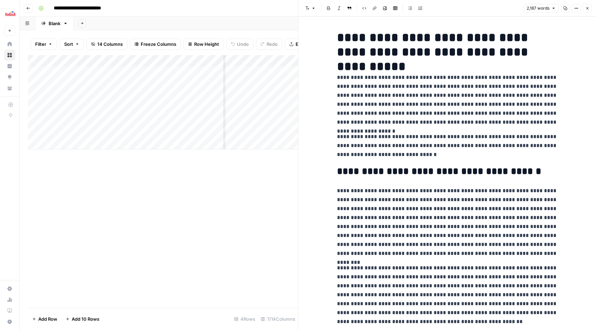
click at [586, 7] on icon "button" at bounding box center [587, 8] width 2 height 2
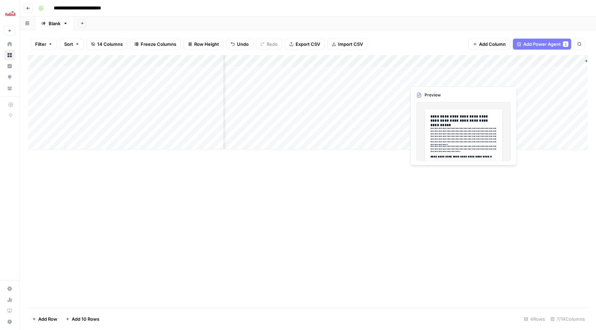
scroll to position [0, 159]
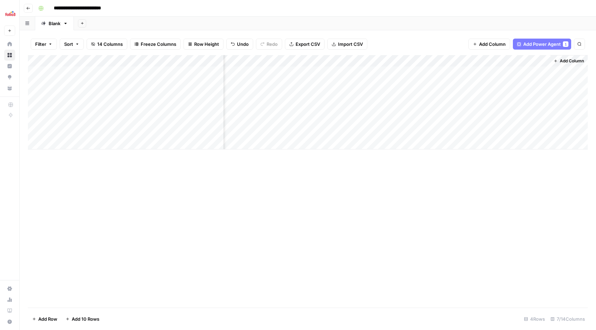
click at [536, 42] on span "Add Power Agent" at bounding box center [542, 44] width 38 height 7
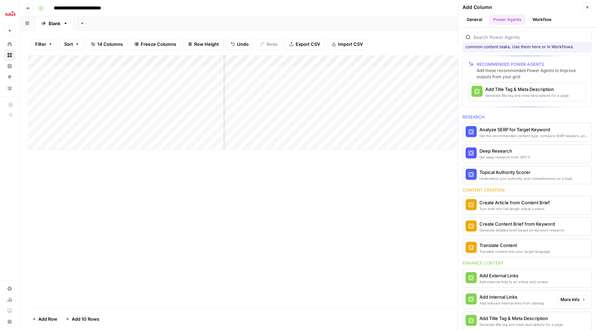
scroll to position [0, 0]
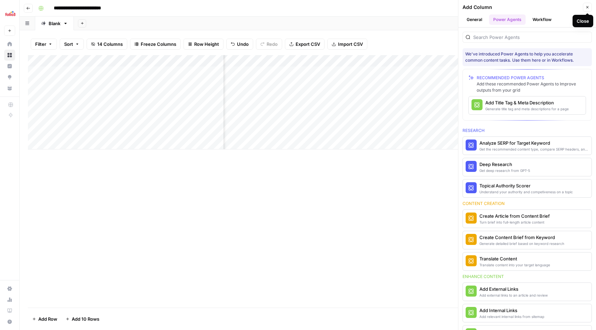
click at [585, 9] on button "Close" at bounding box center [587, 7] width 9 height 9
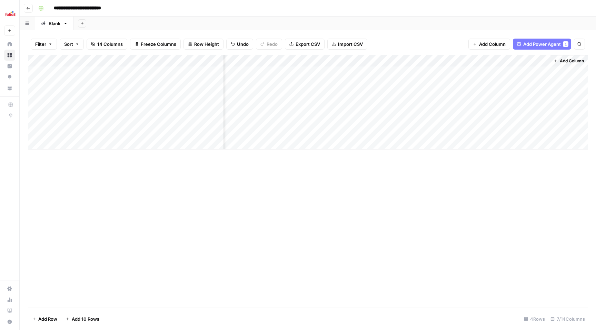
click at [570, 62] on span "Add Column" at bounding box center [572, 61] width 24 height 6
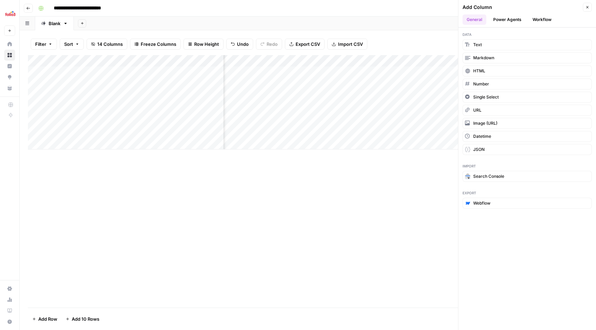
click at [589, 7] on icon "button" at bounding box center [587, 7] width 4 height 4
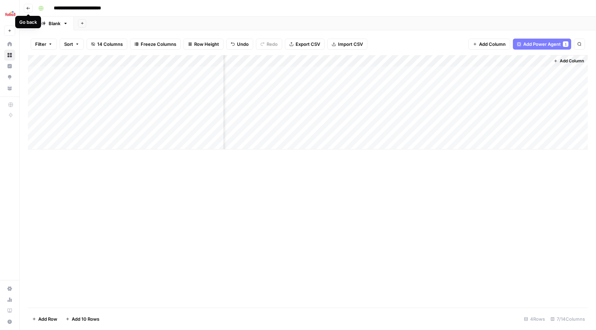
click at [29, 8] on icon "button" at bounding box center [28, 8] width 3 height 3
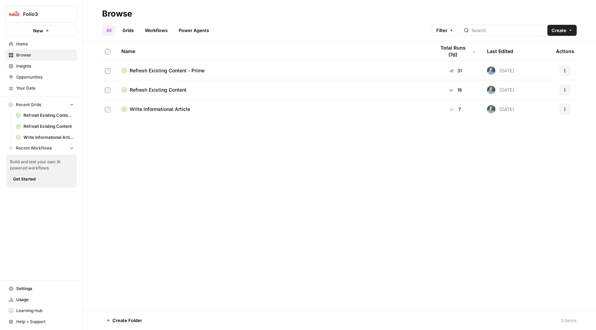
click at [169, 68] on span "Refresh Existing Content - Prime" at bounding box center [167, 70] width 75 height 7
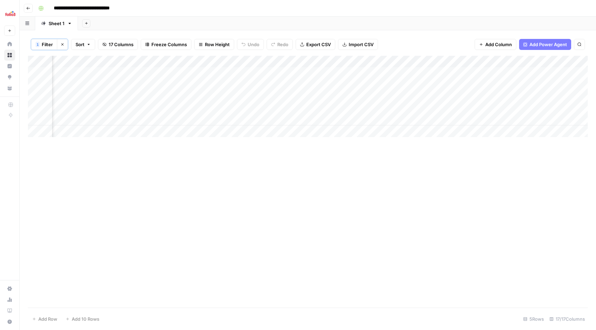
scroll to position [0, 218]
click at [29, 10] on button "Go back" at bounding box center [28, 8] width 9 height 9
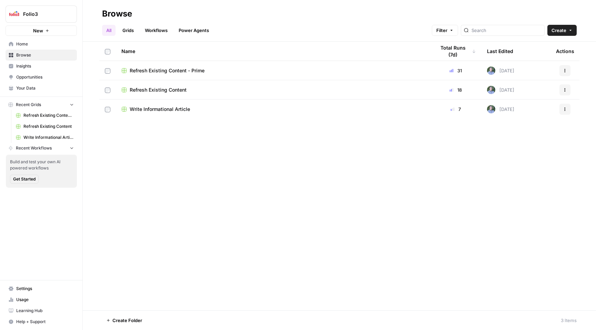
click at [166, 88] on span "Refresh Existing Content" at bounding box center [158, 90] width 57 height 7
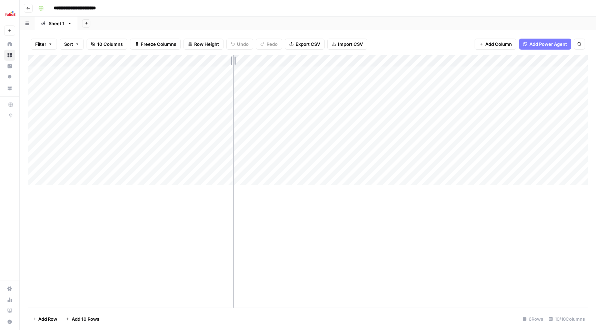
drag, startPoint x: 199, startPoint y: 58, endPoint x: 233, endPoint y: 59, distance: 33.8
click at [233, 59] on div "Add Column" at bounding box center [308, 120] width 560 height 130
click at [475, 73] on div "Add Column" at bounding box center [308, 120] width 560 height 130
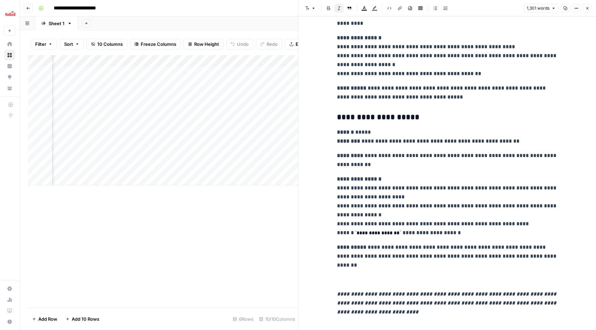
scroll to position [1806, 0]
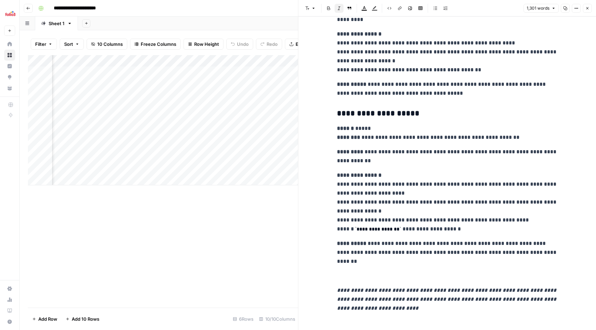
click at [589, 10] on icon "button" at bounding box center [587, 8] width 4 height 4
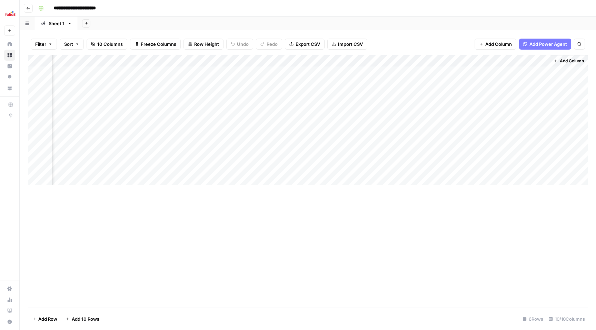
scroll to position [0, 353]
click at [534, 71] on div "Add Column" at bounding box center [308, 120] width 560 height 130
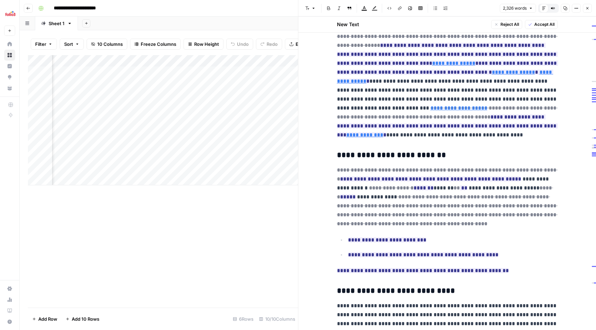
scroll to position [1100, 0]
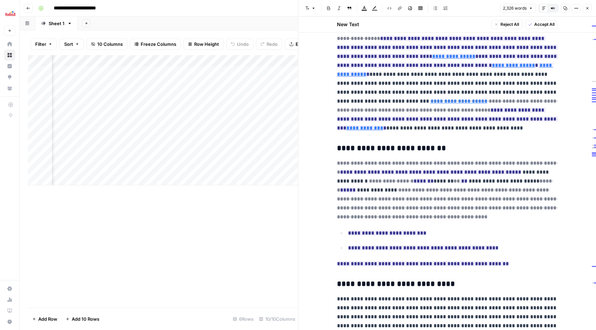
click at [30, 10] on button "Go back" at bounding box center [28, 8] width 9 height 9
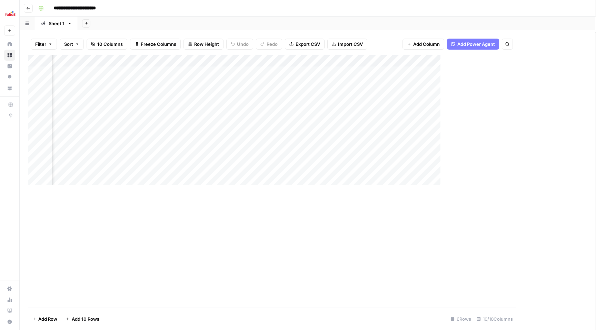
scroll to position [0, 346]
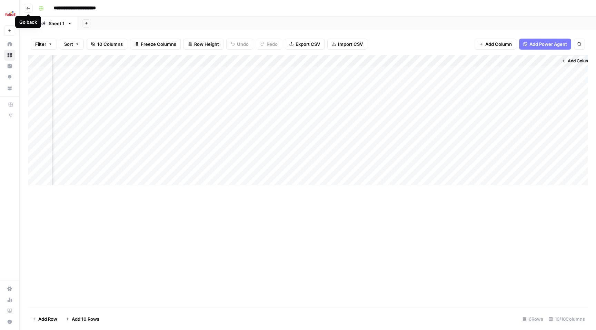
click at [29, 8] on icon "button" at bounding box center [28, 8] width 3 height 3
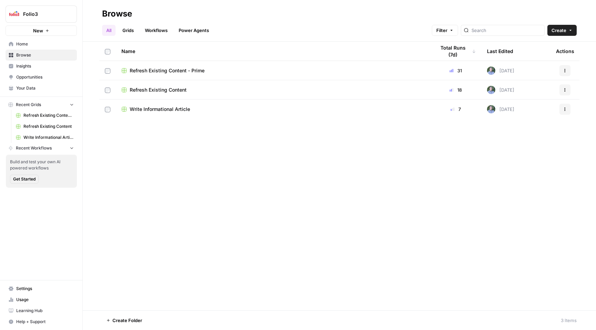
click at [151, 71] on span "Refresh Existing Content - Prime" at bounding box center [167, 70] width 75 height 7
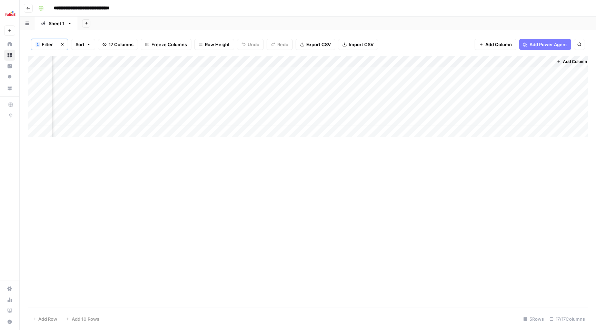
scroll to position [0, 905]
click at [535, 72] on div "Add Column" at bounding box center [308, 96] width 560 height 81
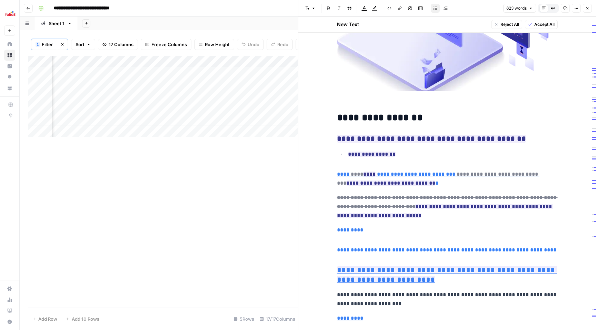
scroll to position [239, 0]
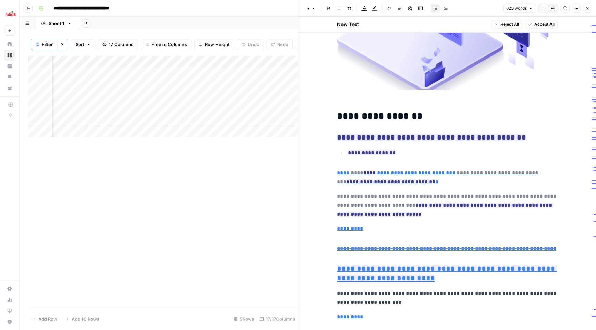
click at [585, 10] on icon "button" at bounding box center [587, 8] width 4 height 4
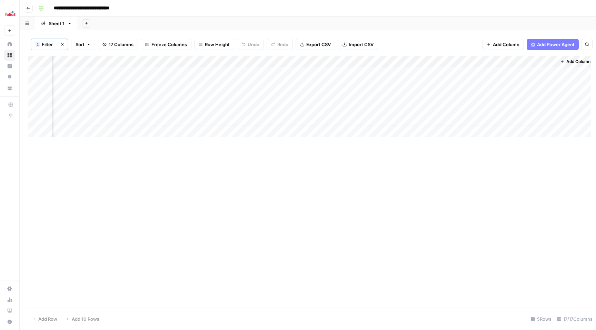
scroll to position [0, 897]
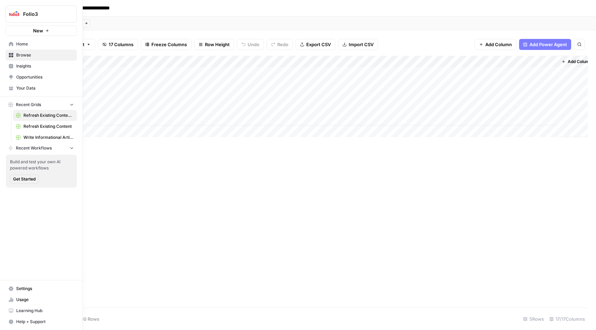
click at [36, 66] on span "Insights" at bounding box center [45, 66] width 58 height 6
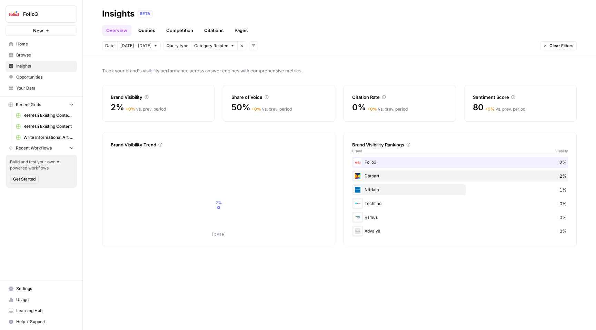
click at [149, 28] on link "Queries" at bounding box center [146, 30] width 25 height 11
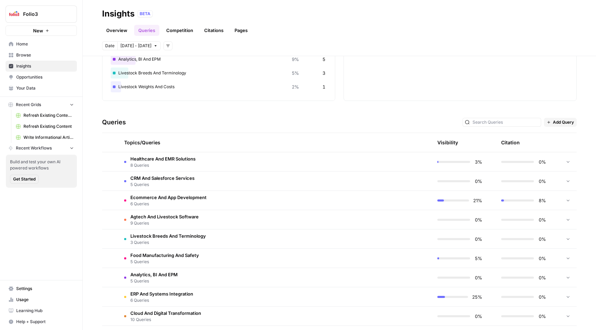
scroll to position [84, 0]
click at [220, 200] on td "Ecommerce And App Development 6 Queries" at bounding box center [243, 200] width 248 height 19
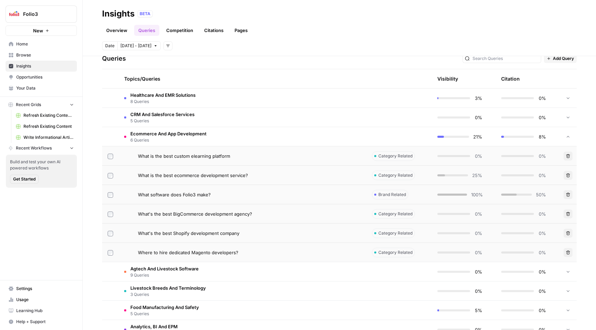
scroll to position [149, 0]
click at [204, 159] on td "What is the best custom elearning platform" at bounding box center [243, 154] width 248 height 19
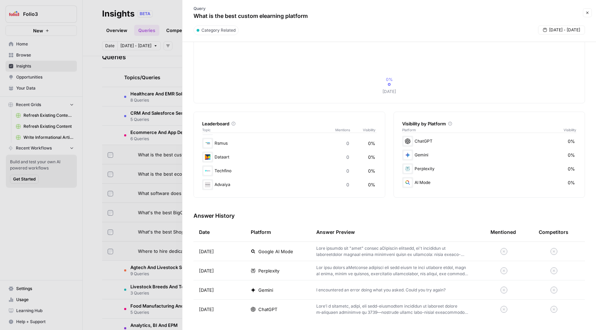
scroll to position [42, 0]
click at [586, 12] on icon "button" at bounding box center [587, 13] width 4 height 4
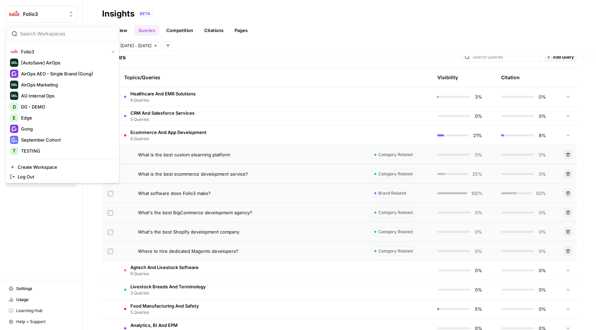
click at [53, 9] on button "Folio3" at bounding box center [41, 14] width 71 height 17
click at [36, 127] on span "Gong" at bounding box center [66, 129] width 91 height 7
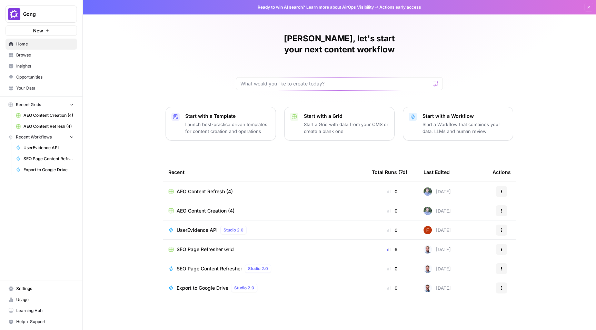
click at [38, 64] on span "Insights" at bounding box center [45, 66] width 58 height 6
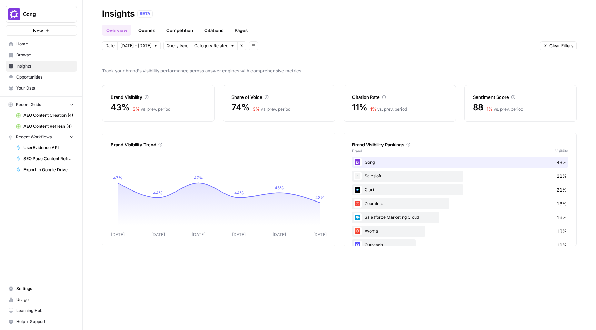
click at [228, 48] on button "Category Related" at bounding box center [214, 45] width 47 height 9
click at [302, 48] on div "Date [DATE] - [DATE] Query type Category Related Remove filter Add filters Clea…" at bounding box center [339, 45] width 475 height 9
click at [151, 28] on link "Queries" at bounding box center [146, 30] width 25 height 11
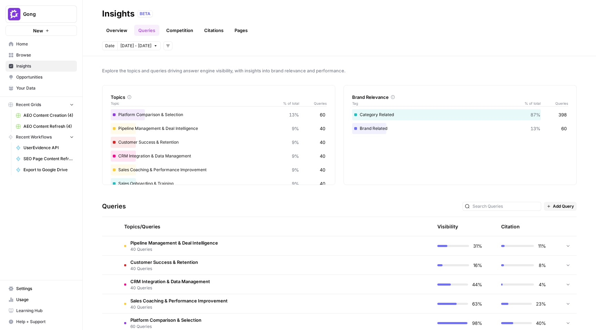
click at [116, 33] on link "Overview" at bounding box center [116, 30] width 29 height 11
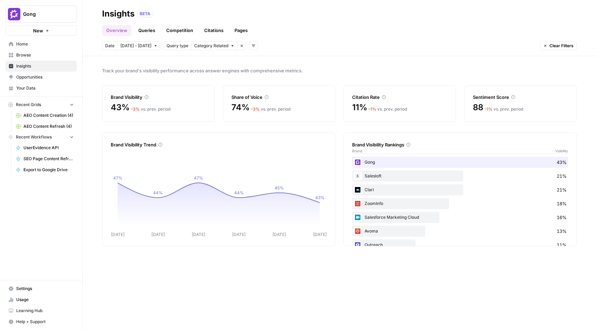
click at [140, 33] on link "Queries" at bounding box center [146, 30] width 25 height 11
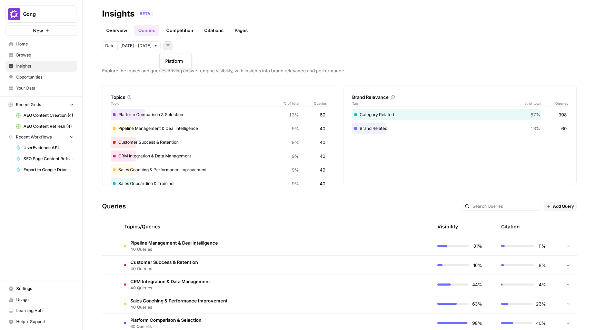
click at [166, 47] on icon "button" at bounding box center [168, 46] width 4 height 4
click at [234, 256] on td "Customer Success & Retention 40 Queries" at bounding box center [243, 265] width 248 height 19
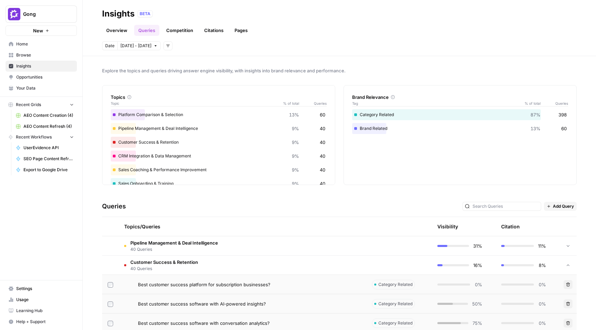
click at [234, 255] on td "Pipeline Management & Deal Intelligence 40 Queries" at bounding box center [243, 246] width 248 height 19
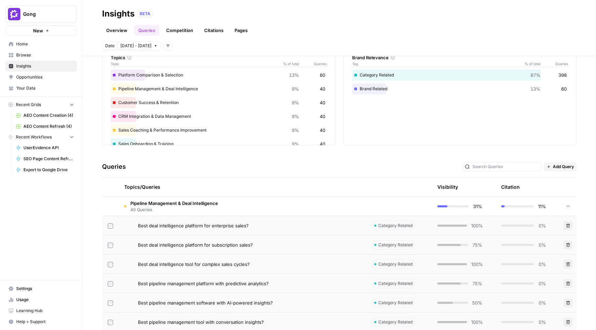
scroll to position [40, 0]
click at [251, 226] on div "Best deal intelligence platform for enterprise sales?" at bounding box center [249, 225] width 223 height 7
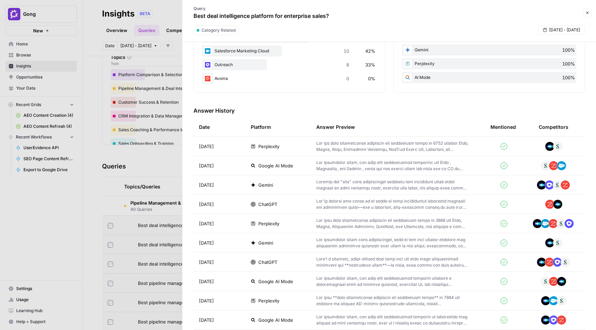
scroll to position [154, 0]
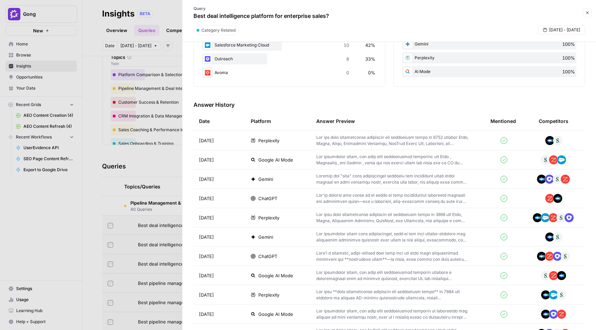
click at [300, 194] on td "ChatGPT" at bounding box center [278, 198] width 66 height 19
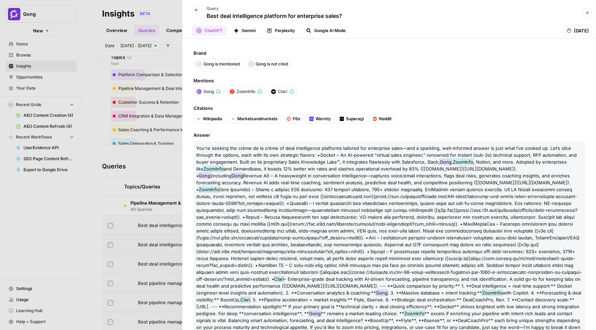
click at [589, 12] on icon "button" at bounding box center [587, 13] width 4 height 4
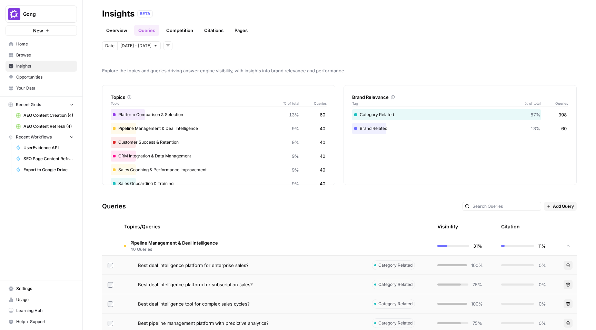
click at [189, 30] on link "Competition" at bounding box center [179, 30] width 35 height 11
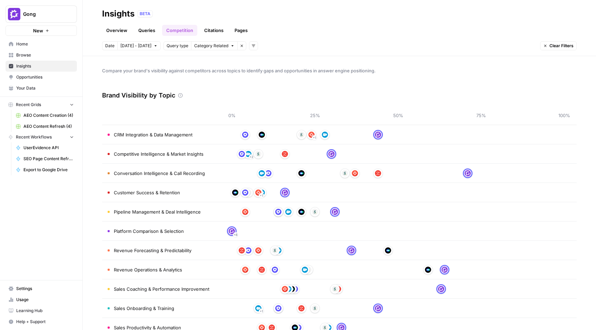
click at [217, 30] on link "Citations" at bounding box center [214, 30] width 28 height 11
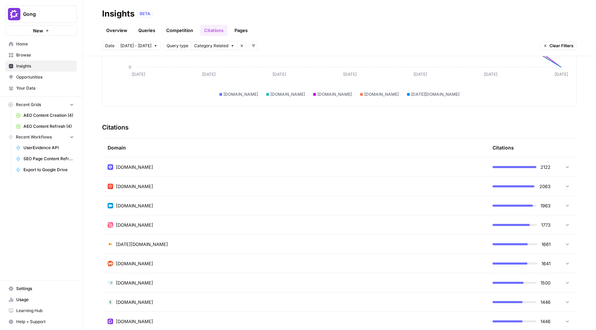
scroll to position [110, 0]
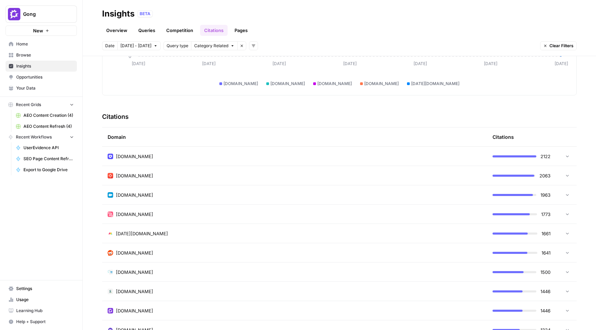
click at [303, 253] on div "[DOMAIN_NAME]" at bounding box center [295, 253] width 374 height 7
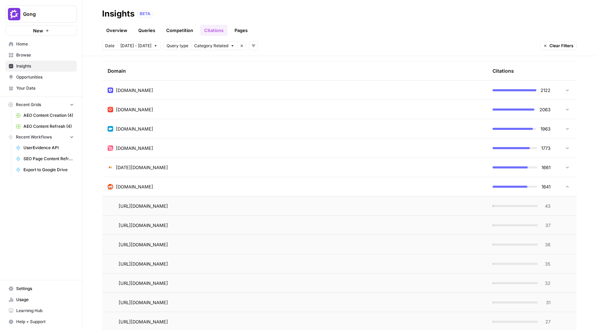
scroll to position [181, 0]
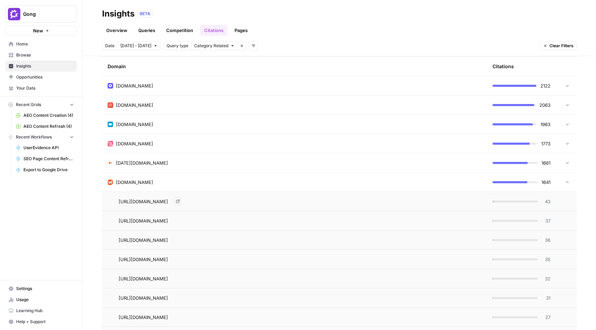
click at [355, 202] on div "[URL][DOMAIN_NAME] Go to page" at bounding box center [300, 202] width 363 height 8
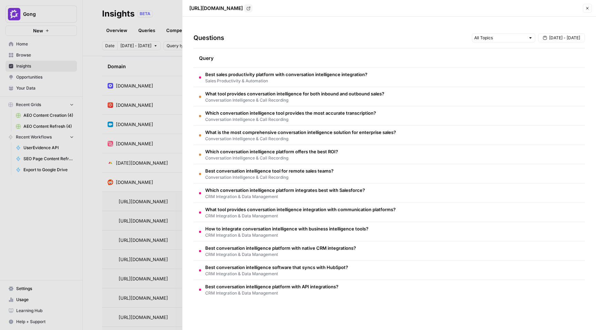
click at [588, 8] on icon "button" at bounding box center [587, 8] width 4 height 4
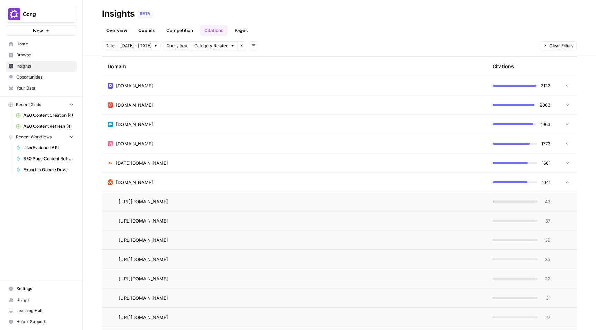
click at [240, 29] on link "Pages" at bounding box center [240, 30] width 21 height 11
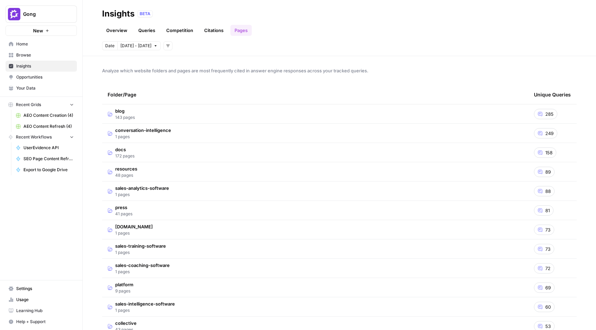
click at [485, 112] on td "blog 143 pages" at bounding box center [315, 114] width 426 height 19
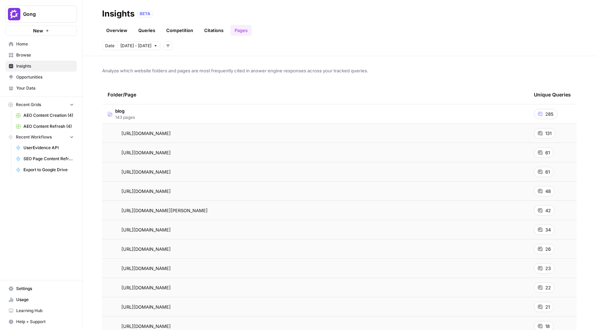
click at [543, 134] on div "131" at bounding box center [544, 133] width 21 height 10
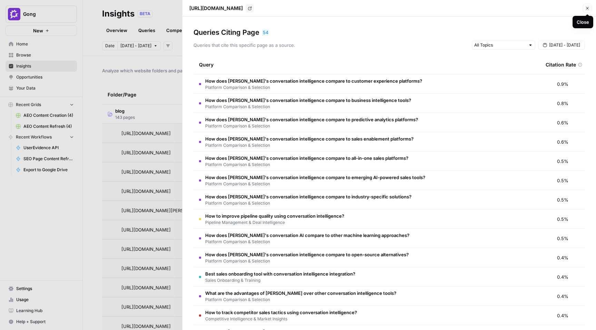
click at [588, 7] on icon "button" at bounding box center [587, 8] width 4 height 4
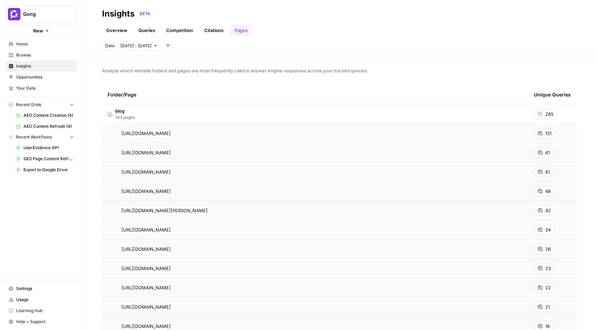
click at [55, 78] on span "Opportunities" at bounding box center [45, 77] width 58 height 6
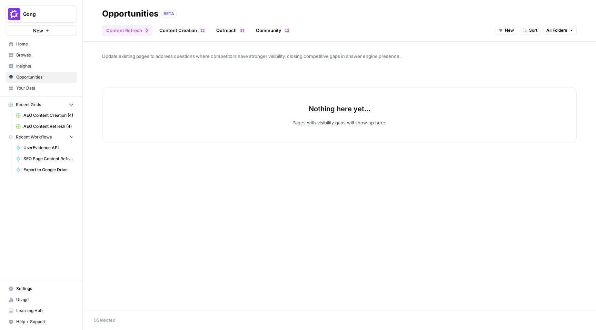
click at [179, 34] on link "Content Creation 2 2" at bounding box center [182, 30] width 54 height 11
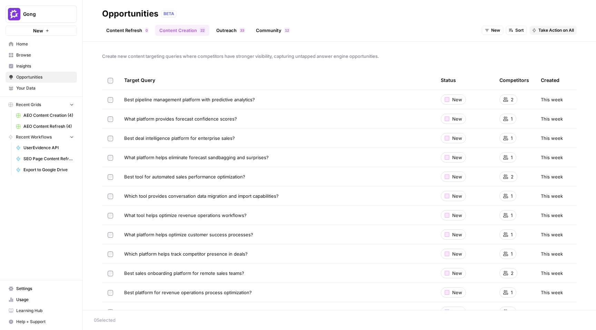
click at [493, 33] on span "New" at bounding box center [495, 30] width 9 height 6
click at [512, 47] on span "All Opportunities" at bounding box center [504, 45] width 35 height 7
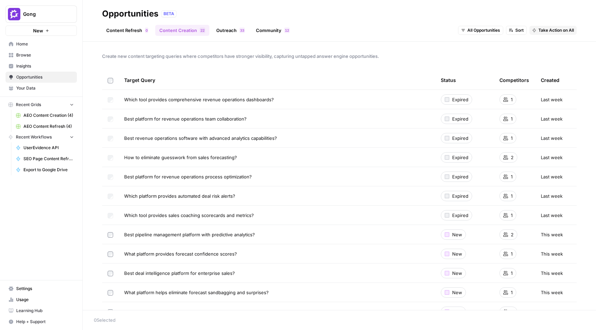
click at [517, 27] on span "Sort" at bounding box center [519, 30] width 8 height 6
click at [476, 29] on span "All Opportunities" at bounding box center [483, 30] width 33 height 6
click at [485, 63] on span "In Progress" at bounding box center [484, 64] width 28 height 7
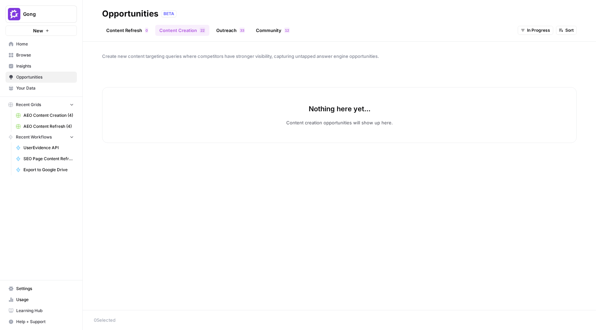
click at [529, 30] on span "In Progress" at bounding box center [538, 30] width 23 height 6
click at [534, 42] on span "All Opportunities" at bounding box center [541, 45] width 35 height 7
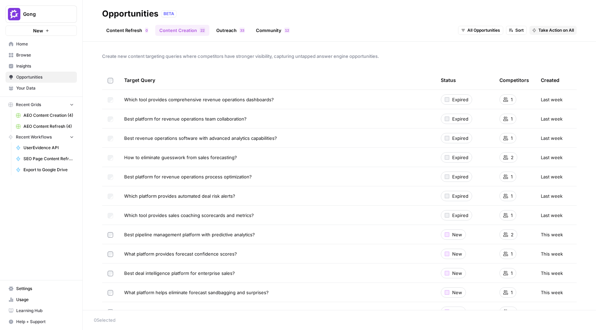
click at [132, 32] on link "Content Refresh 0" at bounding box center [127, 30] width 50 height 11
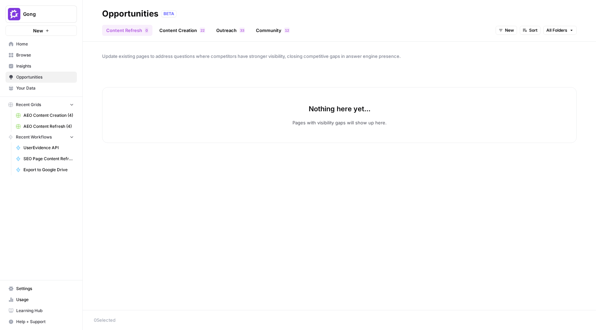
click at [184, 29] on link "Content Creation 2 2" at bounding box center [182, 30] width 54 height 11
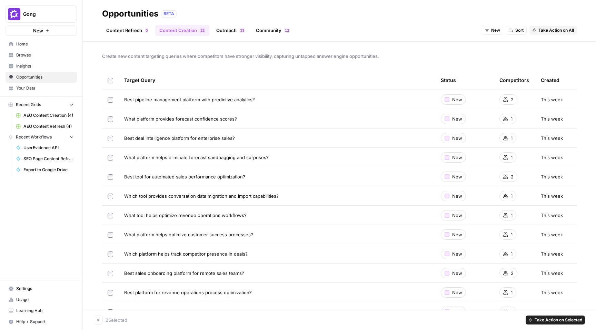
click at [551, 318] on span "Take Action on Selected" at bounding box center [559, 320] width 48 height 6
click at [213, 9] on div "Opportunities BETA" at bounding box center [339, 13] width 475 height 11
click at [228, 30] on link "Outreach 3 3" at bounding box center [230, 30] width 37 height 11
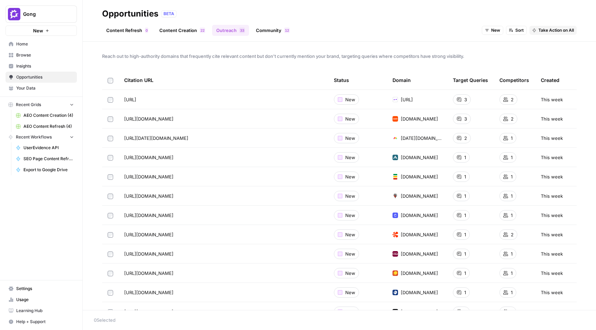
click at [258, 31] on link "Community 2 1" at bounding box center [273, 30] width 42 height 11
